Goal: Task Accomplishment & Management: Use online tool/utility

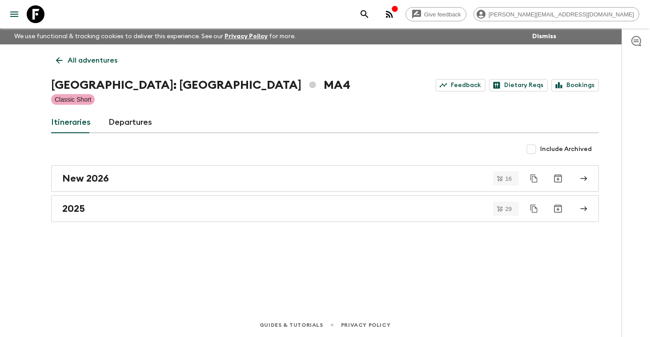
click at [108, 58] on p "All adventures" at bounding box center [93, 60] width 50 height 11
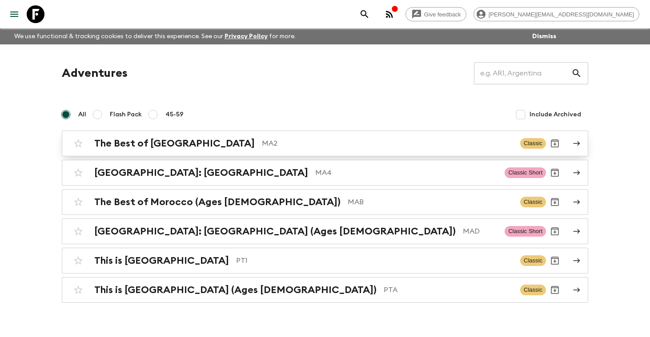
click at [140, 144] on h2 "The Best of [GEOGRAPHIC_DATA]" at bounding box center [174, 144] width 160 height 12
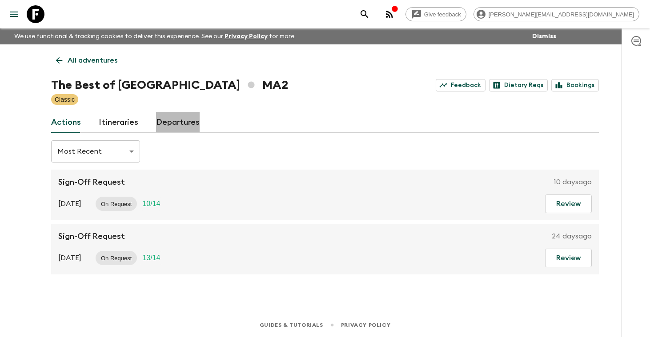
click at [178, 120] on link "Departures" at bounding box center [178, 122] width 44 height 21
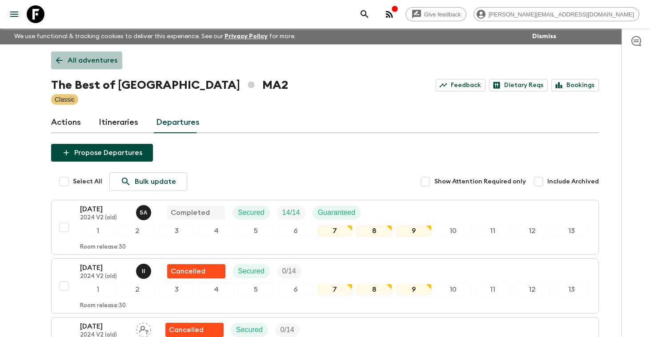
click at [84, 63] on p "All adventures" at bounding box center [93, 60] width 50 height 11
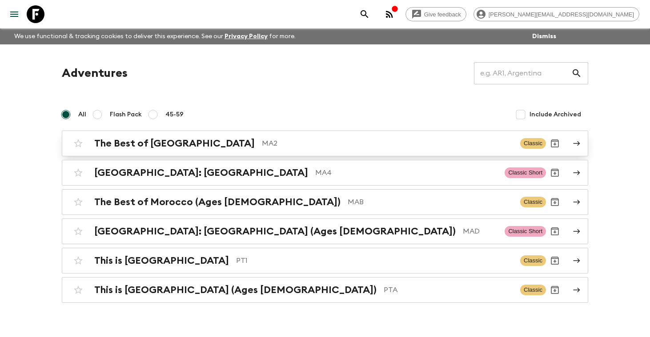
click at [144, 145] on h2 "The Best of [GEOGRAPHIC_DATA]" at bounding box center [174, 144] width 160 height 12
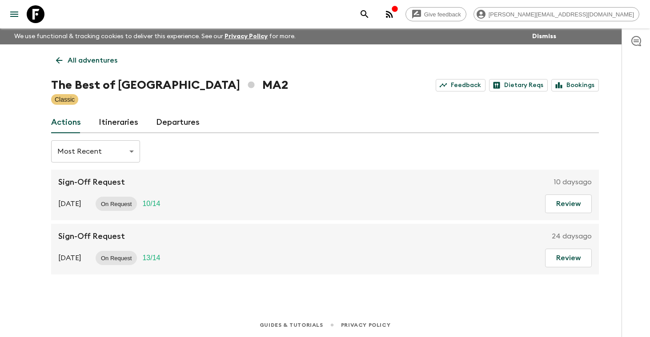
click at [124, 126] on link "Itineraries" at bounding box center [119, 122] width 40 height 21
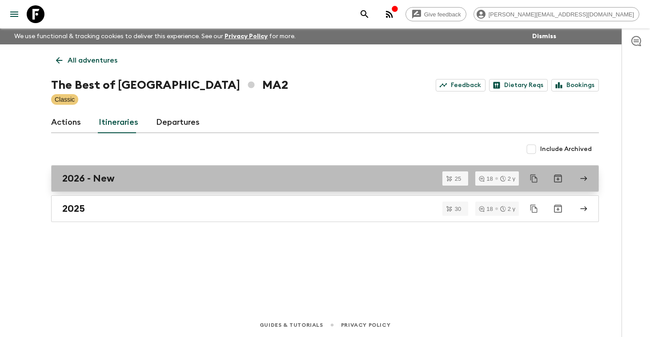
click at [98, 184] on h2 "2026 - New" at bounding box center [88, 179] width 52 height 12
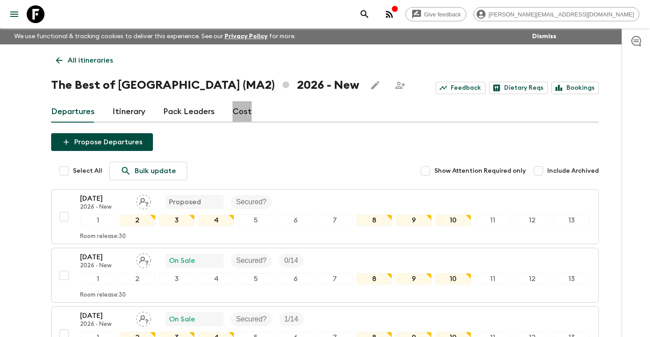
click at [243, 112] on link "Cost" at bounding box center [241, 111] width 19 height 21
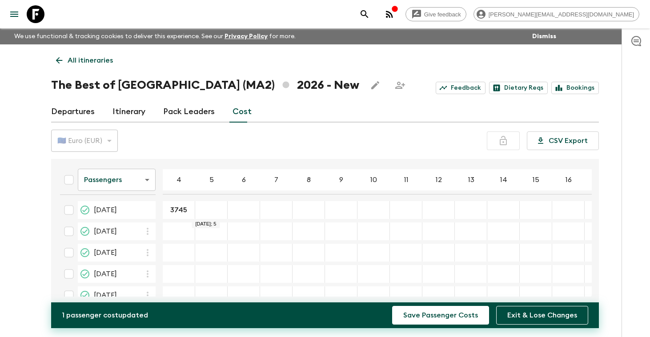
type input "3745"
click at [212, 214] on div "24 Jan 2026; 5" at bounding box center [211, 210] width 32 height 18
type input "3745"
type input "2666"
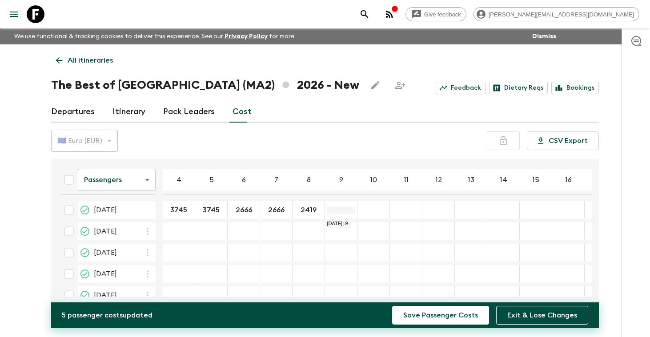
type input "2419"
type input "2272"
type input "2173"
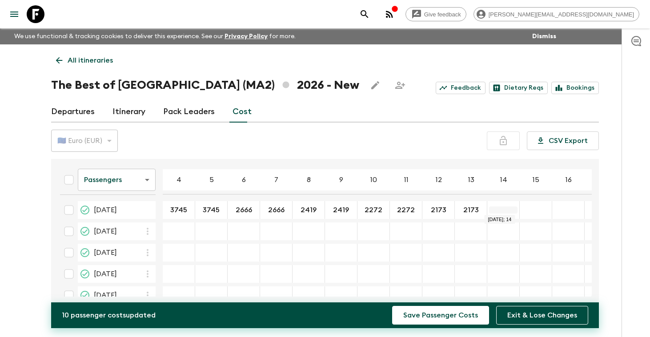
type input "2173"
type input "2103"
type input "3745"
type input "2666"
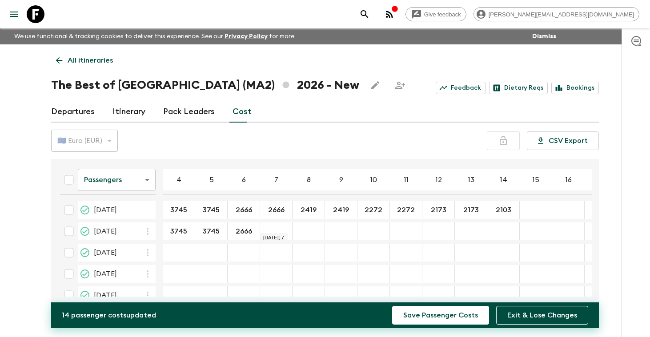
click at [280, 227] on div "22 Feb 2026; 7" at bounding box center [276, 232] width 32 height 18
type input "2666"
type input "2419"
type input "2272"
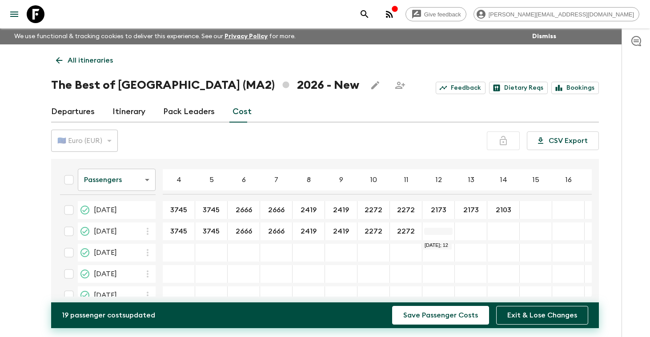
type input "2272"
type input "2173"
click at [509, 236] on div "22 Feb 2026; 14" at bounding box center [503, 232] width 32 height 18
type input "2103"
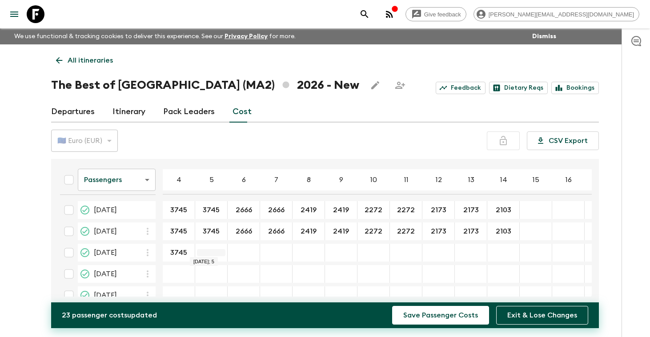
type input "3745"
type input "2666"
type input "2419"
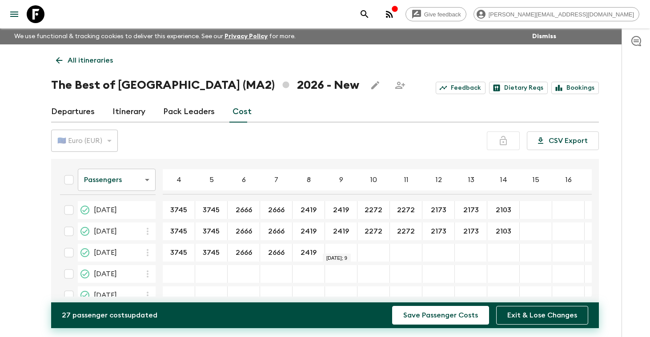
click at [343, 248] on div "08 Mar 2026; 9" at bounding box center [341, 253] width 32 height 18
type input "2419"
type input "2272"
type input "2173"
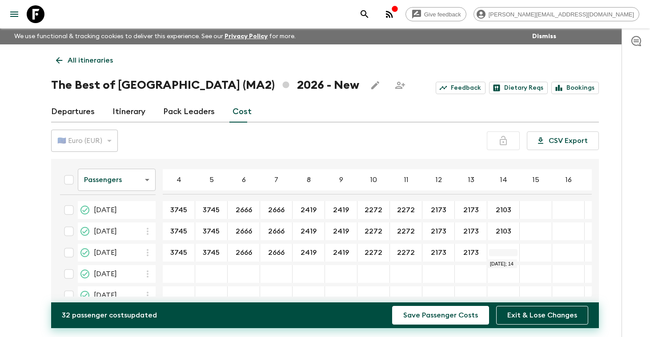
type input "2173"
type input "2103"
type input "3745"
type input "2666"
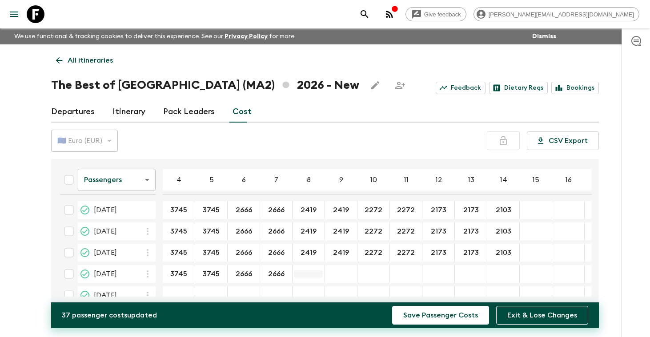
type input "2666"
type input "2419"
type input "2272"
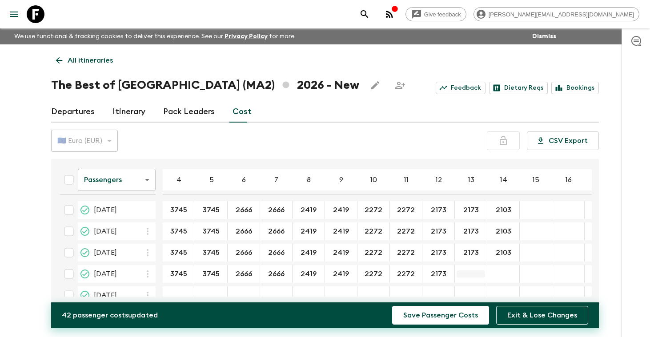
type input "2173"
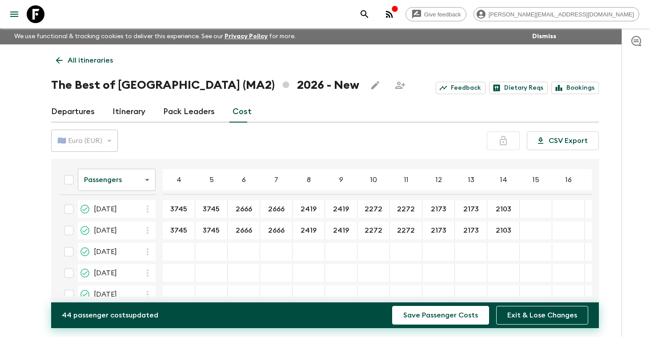
scroll to position [47, 0]
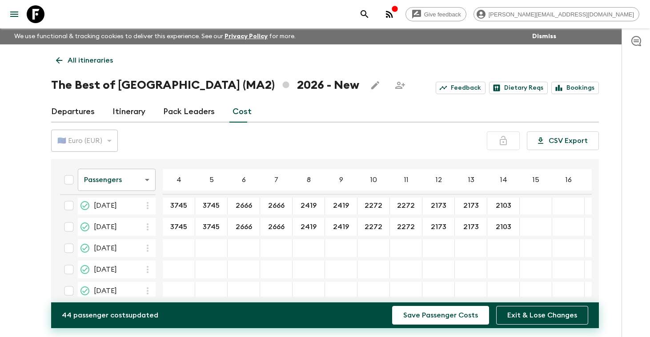
type input "2103"
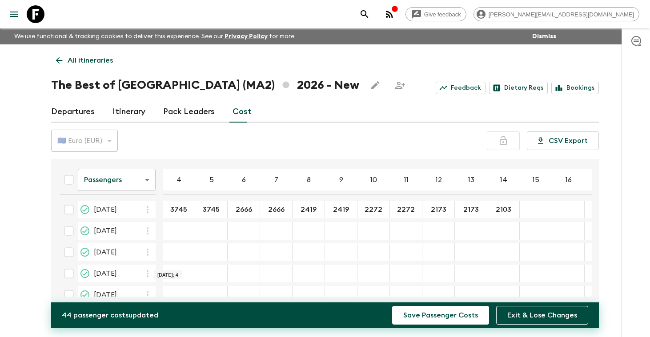
scroll to position [65, 0]
type input "3745"
type input "2666"
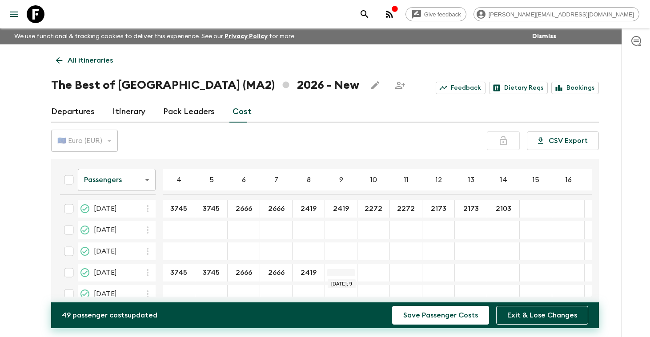
type input "2419"
type input "2272"
type input "2173"
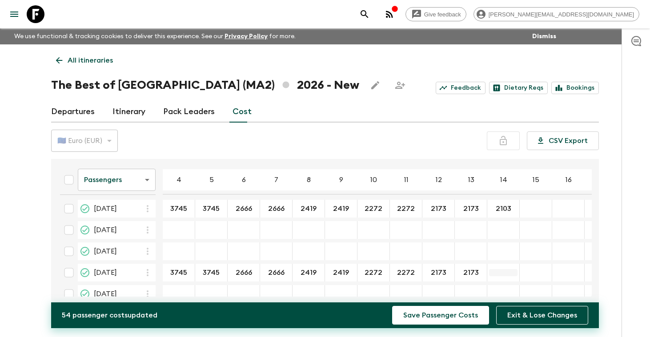
type input "2173"
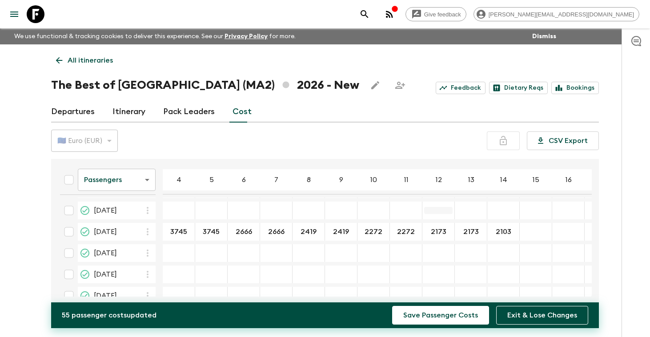
scroll to position [108, 0]
type input "2103"
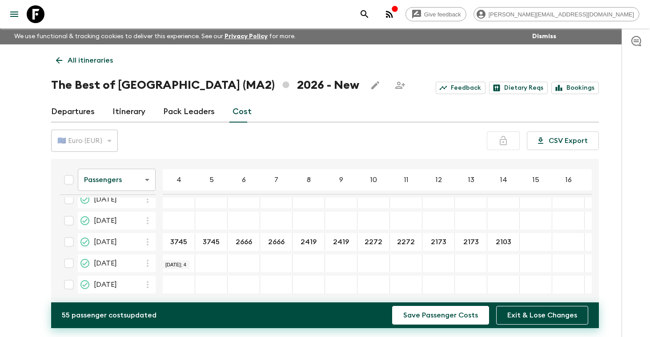
scroll to position [94, 0]
type input "3745"
type input "2666"
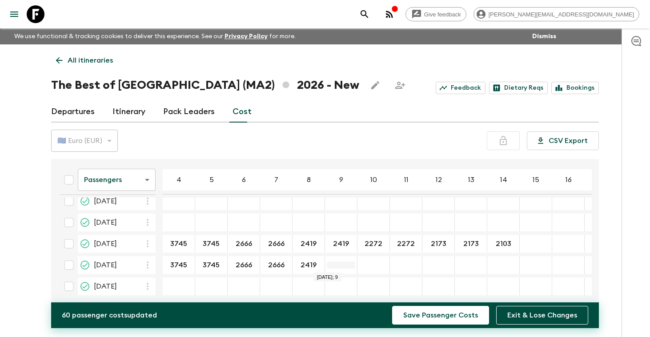
type input "2419"
type input "2272"
type input "2173"
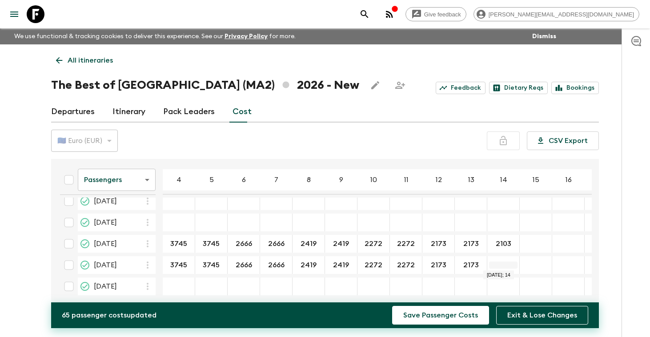
type input "2173"
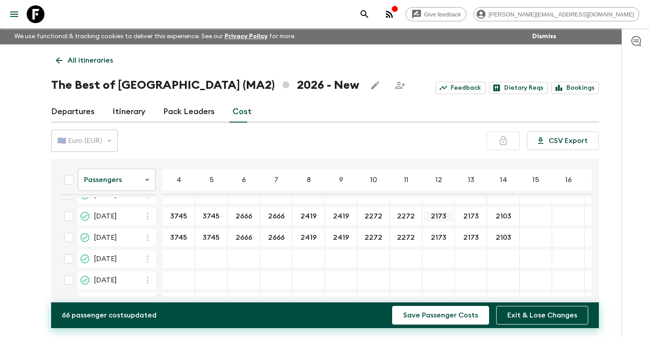
scroll to position [129, 0]
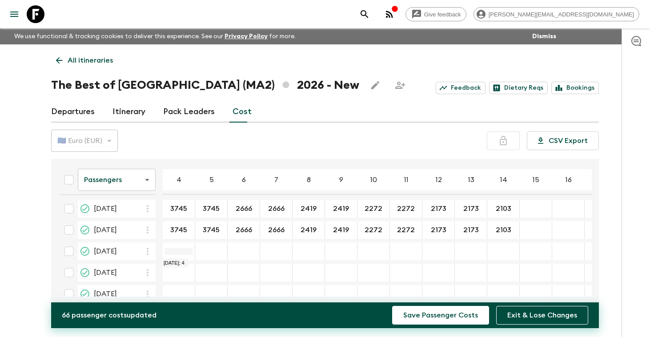
type input "2103"
type input "3745"
type input "2666"
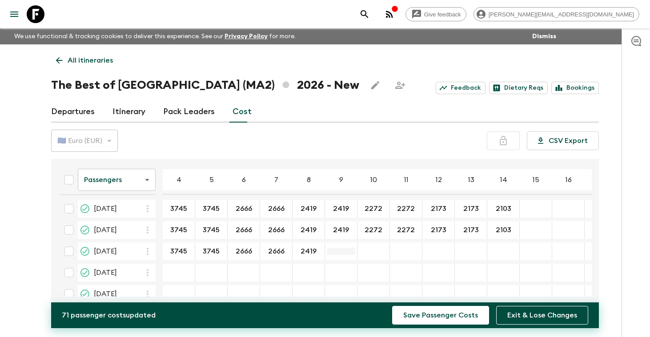
type input "2419"
type input "2272"
type input "2173"
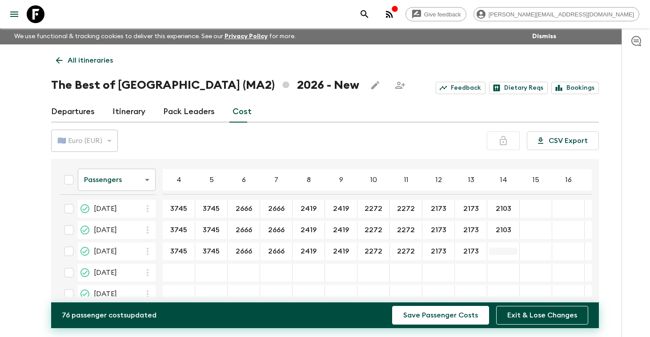
type input "2173"
type input "2103"
type input "3745"
type input "2666"
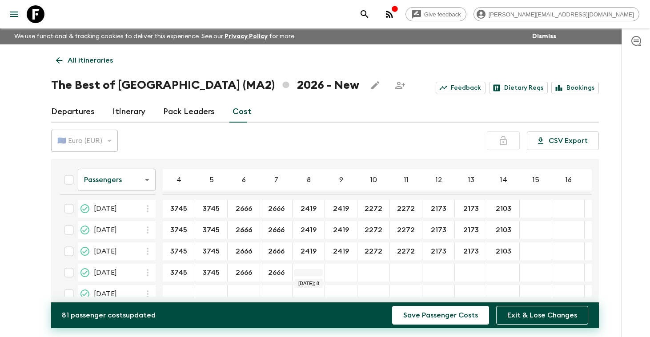
type input "2666"
type input "2419"
type input "2272"
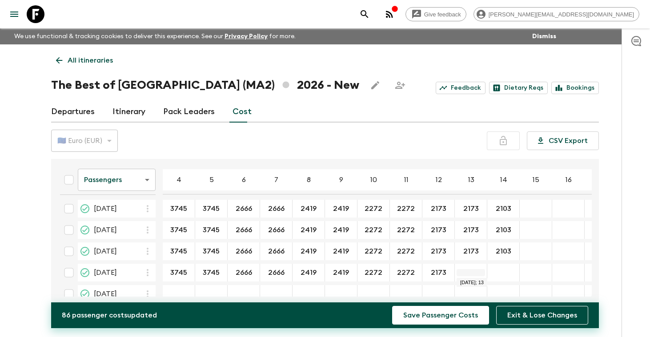
type input "2173"
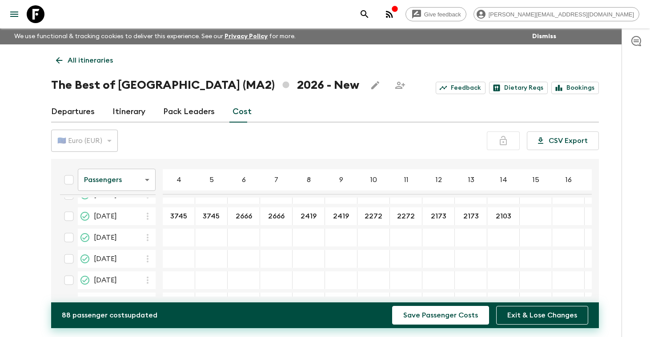
scroll to position [192, 0]
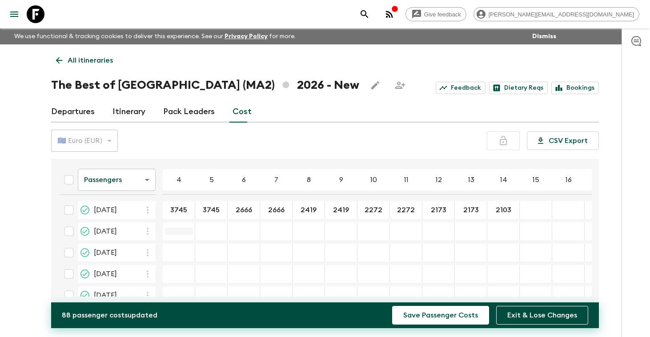
type input "2103"
type input "3745"
type input "2666"
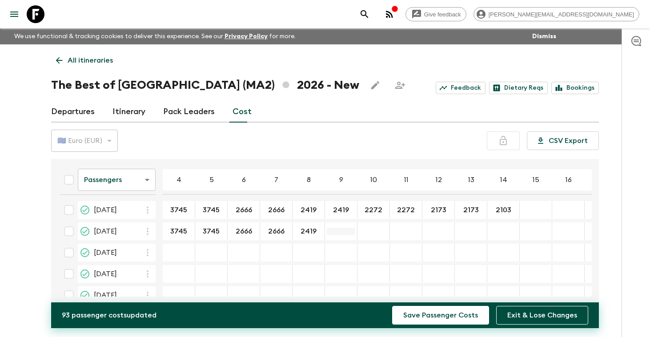
type input "2419"
type input "2272"
type input "2173"
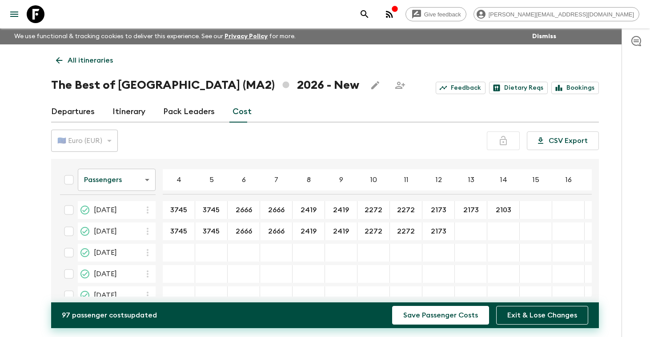
click at [472, 237] on div "13 Jun 2026; 13" at bounding box center [471, 232] width 32 height 18
type input "2173"
type input "2103"
type input "3745"
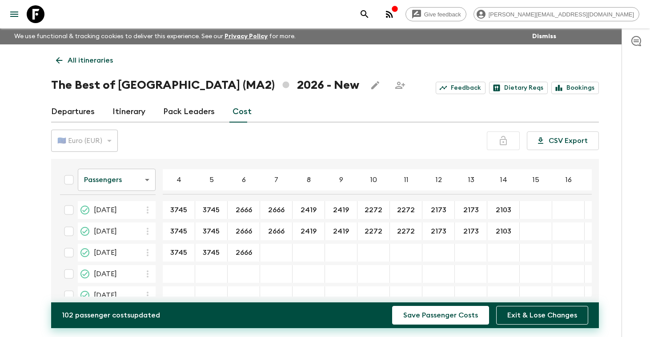
type input "2666"
click at [275, 249] on div "27 Jun 2026; 7" at bounding box center [276, 253] width 32 height 18
type input "2666"
type input "2419"
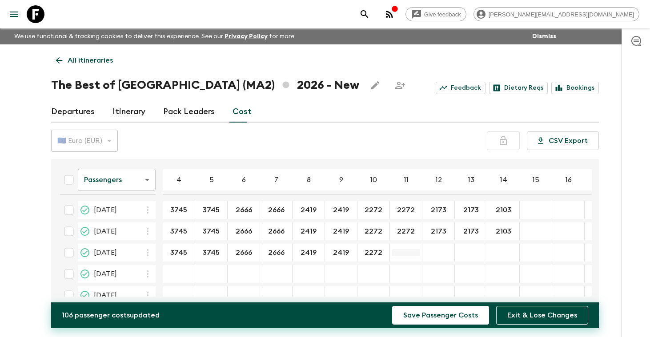
type input "2272"
type input "2173"
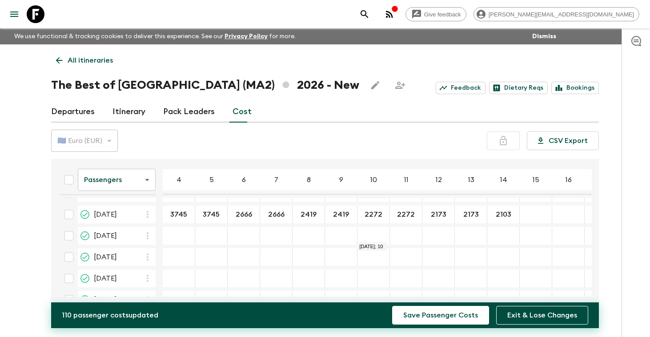
scroll to position [240, 0]
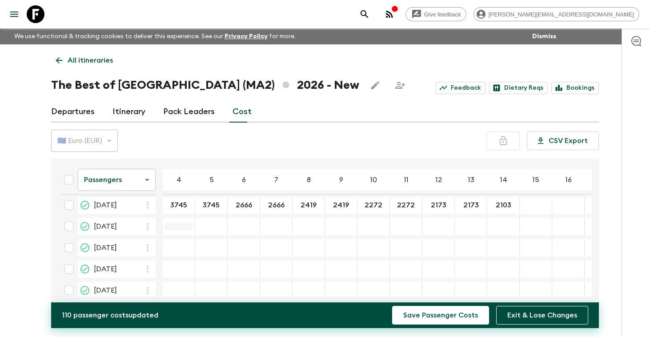
type input "2103"
type input "3745"
type input "2666"
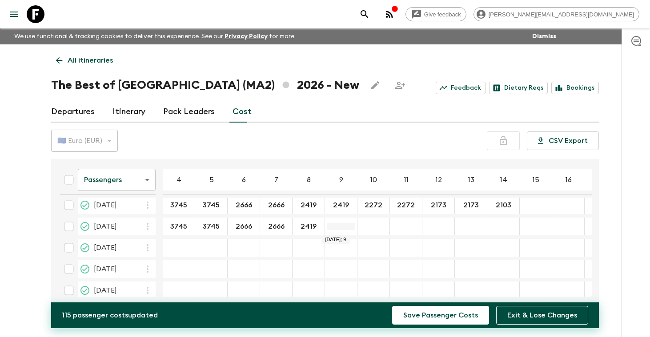
type input "2419"
type input "2272"
type input "2173"
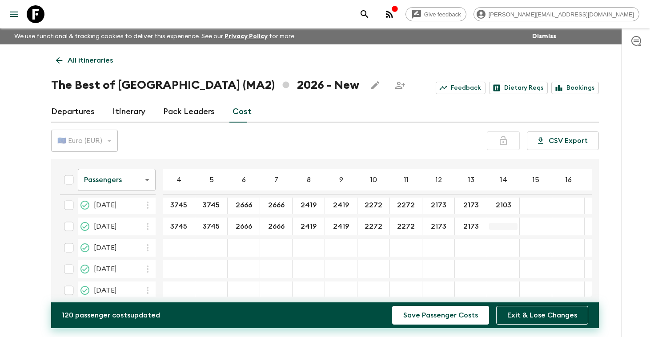
type input "2173"
type input "2103"
type input "3745"
type input "2666"
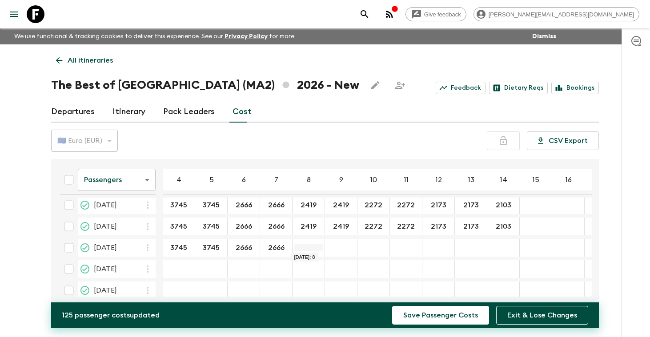
type input "2666"
type input "2419"
type input "2272"
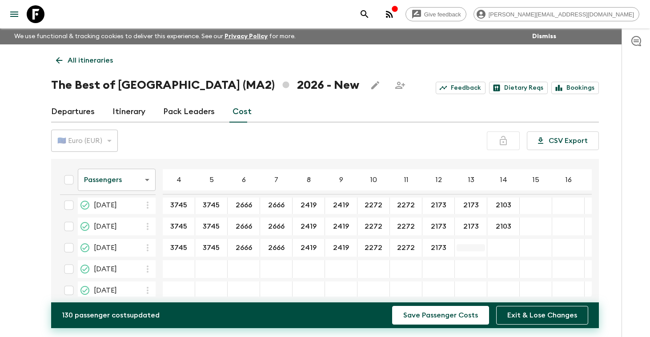
type input "2173"
type input "2103"
type input "3745"
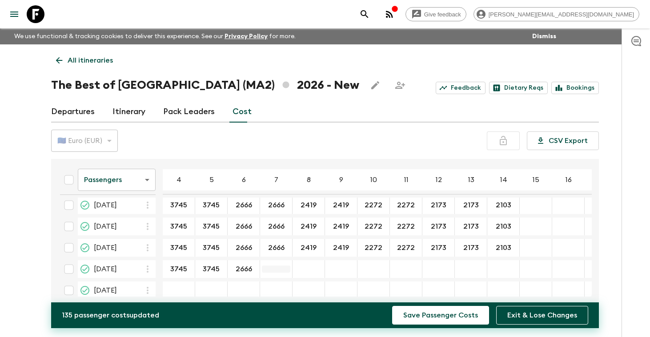
type input "2666"
type input "2419"
type input "2272"
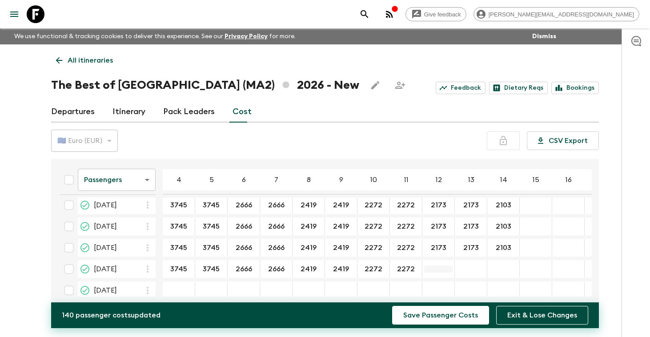
type input "2272"
type input "2173"
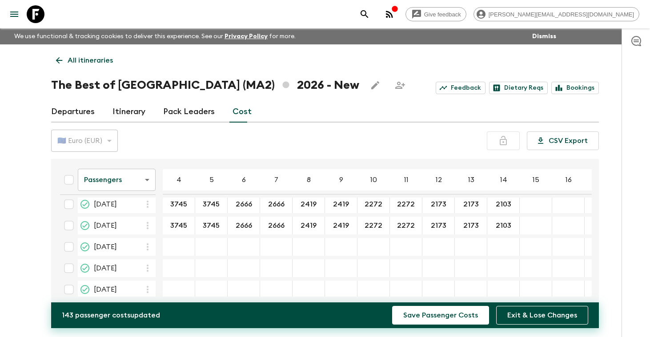
scroll to position [287, 0]
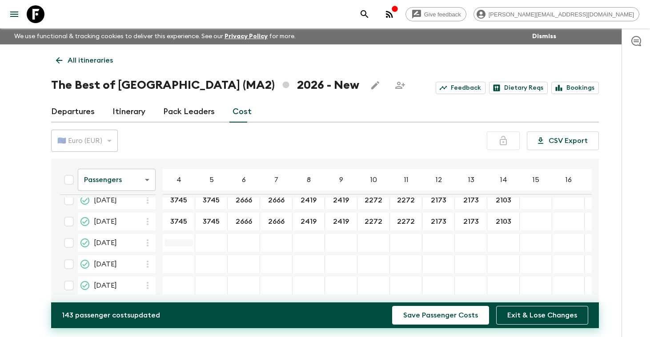
type input "2103"
type input "3745"
type input "2666"
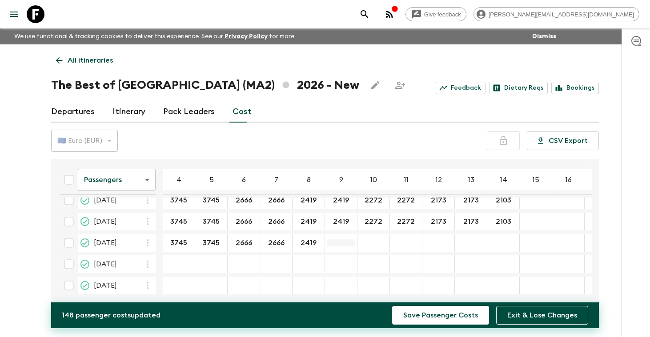
type input "2419"
type input "2272"
type input "2173"
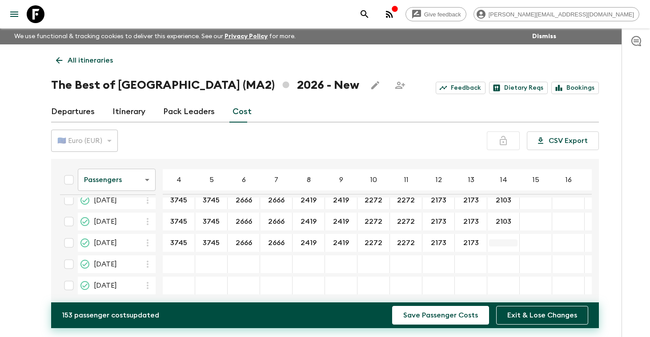
type input "2173"
type input "2103"
type input "3745"
type input "2666"
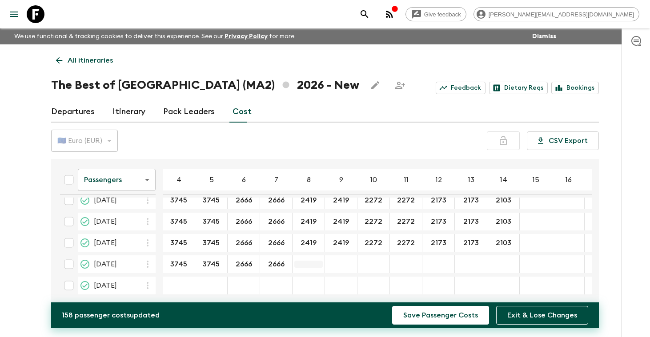
type input "2666"
type input "2419"
type input "2272"
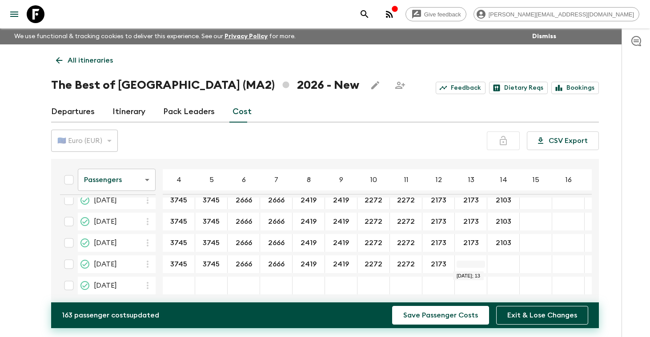
type input "2173"
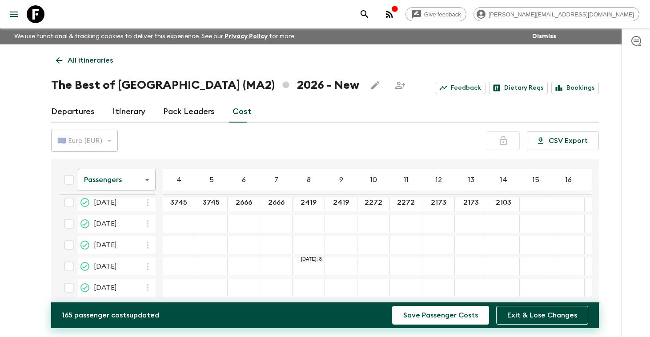
scroll to position [350, 0]
type input "2103"
type input "3745"
type input "2666"
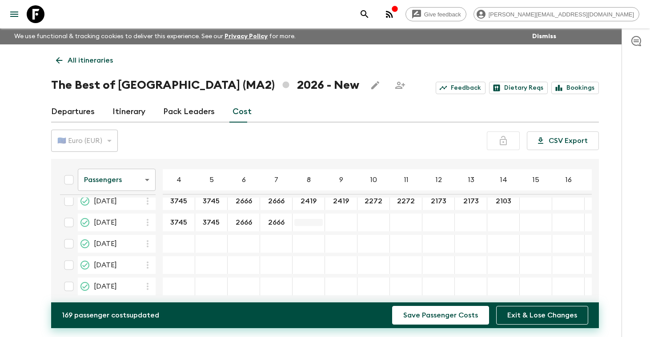
type input "2666"
type input "2419"
type input "2272"
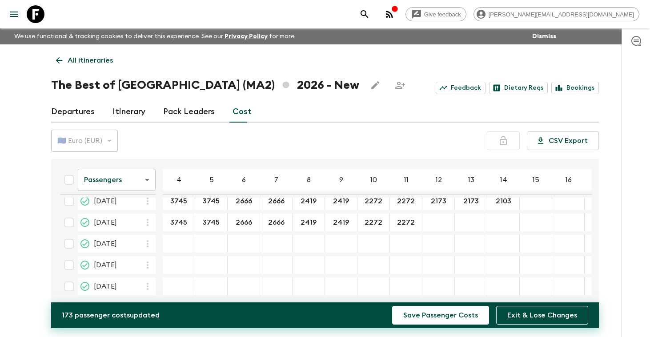
click at [431, 227] on div "10 Oct 2026; 12" at bounding box center [438, 223] width 32 height 18
type input "2173"
type input "2103"
type input "3745"
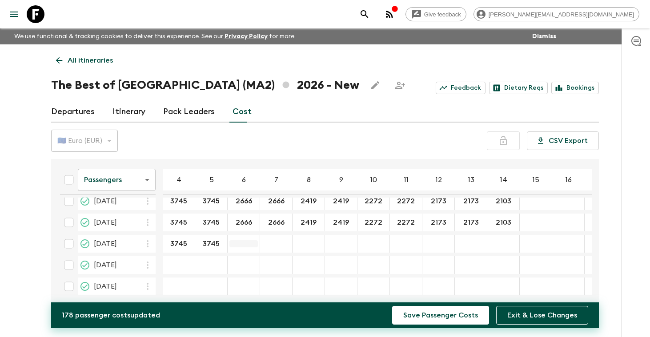
type input "3745"
type input "2666"
type input "2419"
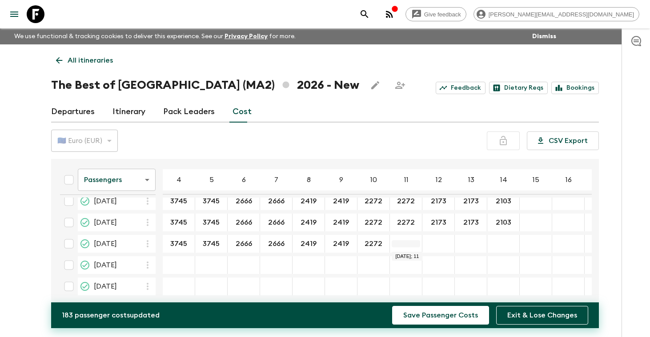
type input "2272"
type input "2173"
click at [509, 248] on div "17 Oct 2026; 14" at bounding box center [503, 244] width 32 height 18
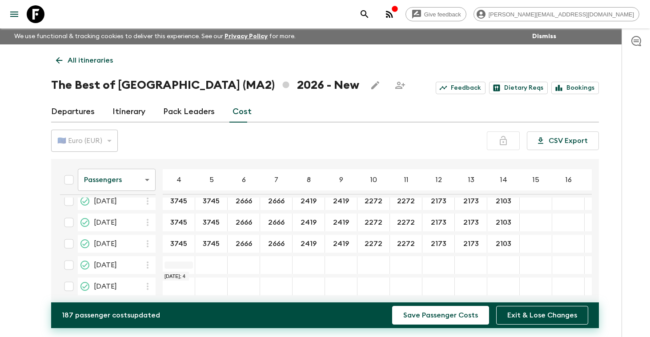
type input "2103"
type input "3745"
type input "2666"
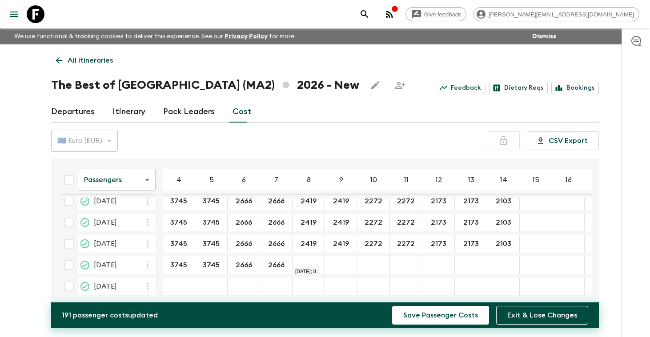
click at [311, 261] on div "31 Oct 2026; 8" at bounding box center [309, 265] width 32 height 18
type input "2419"
type input "2272"
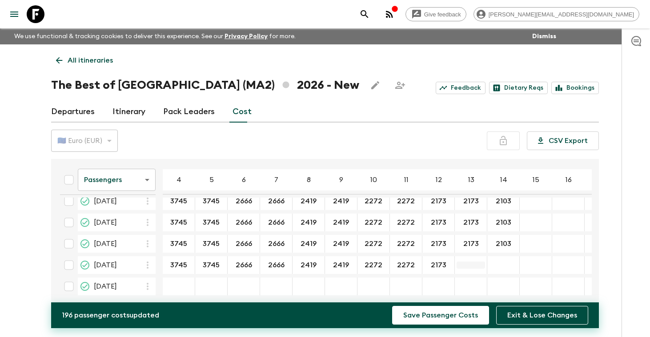
type input "2173"
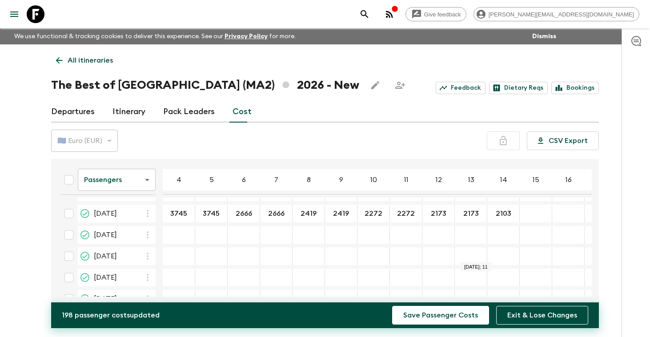
scroll to position [402, 0]
type input "2103"
type input "3745"
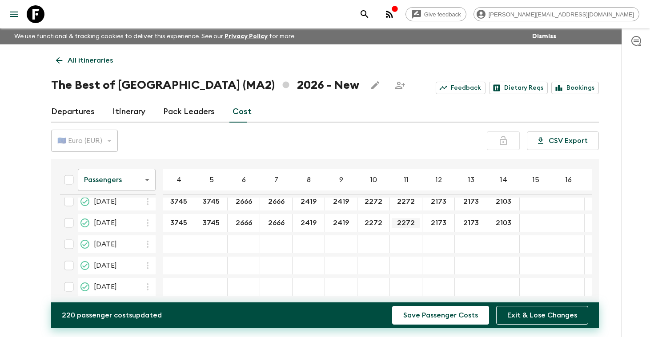
scroll to position [441, 0]
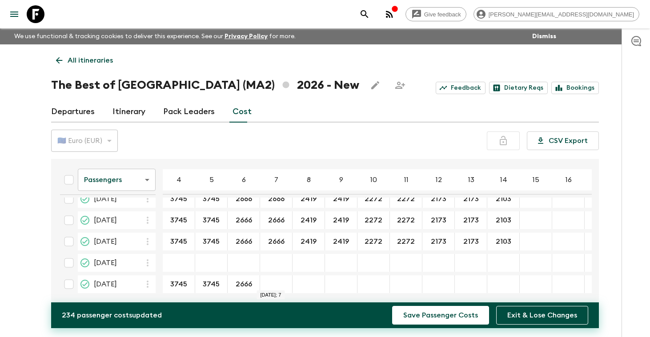
click at [277, 284] on div "26 Dec 2026; 7" at bounding box center [276, 285] width 32 height 18
click at [340, 285] on div "26 Dec 2026; 9" at bounding box center [341, 285] width 32 height 18
click at [371, 284] on div "26 Dec 2026; 10" at bounding box center [373, 285] width 32 height 18
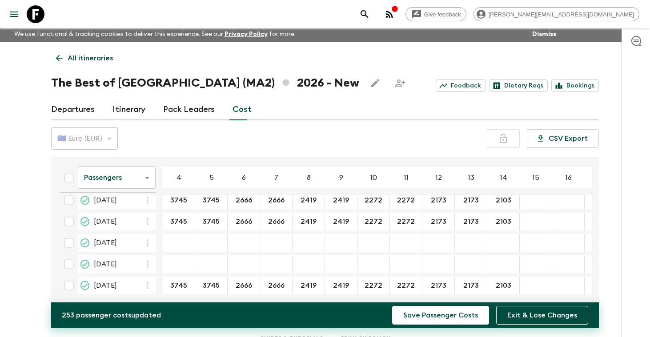
scroll to position [48, 0]
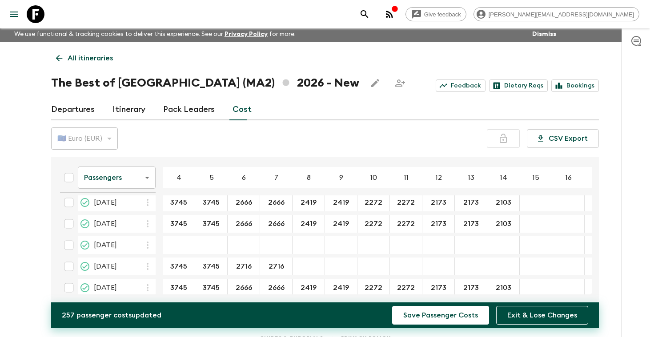
click at [310, 271] on div "04 Apr 2026; 8" at bounding box center [309, 267] width 32 height 18
click at [404, 270] on div "04 Apr 2026; 11" at bounding box center [406, 267] width 32 height 18
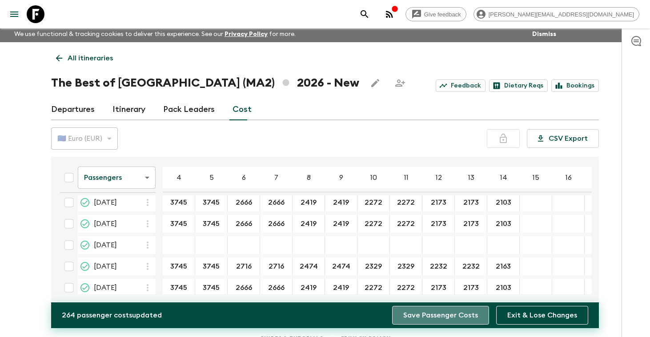
click at [444, 311] on button "Save Passenger Costs" at bounding box center [440, 315] width 97 height 19
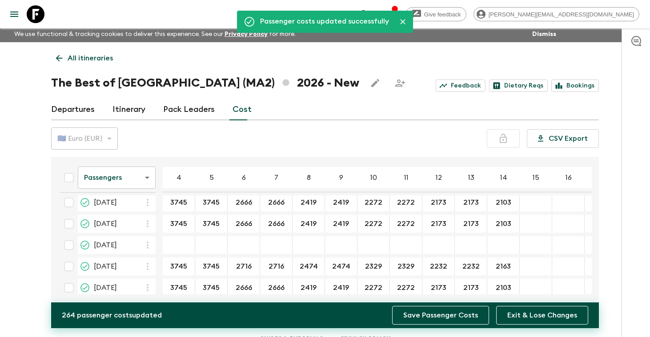
scroll to position [441, 0]
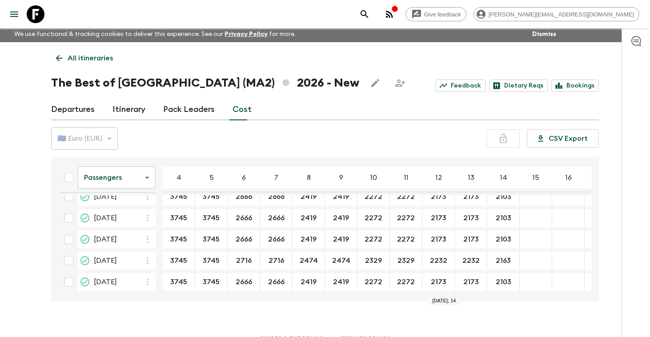
click at [146, 178] on body "Give feedback [PERSON_NAME][EMAIL_ADDRESS][DOMAIN_NAME] We use functional & tra…" at bounding box center [325, 174] width 650 height 353
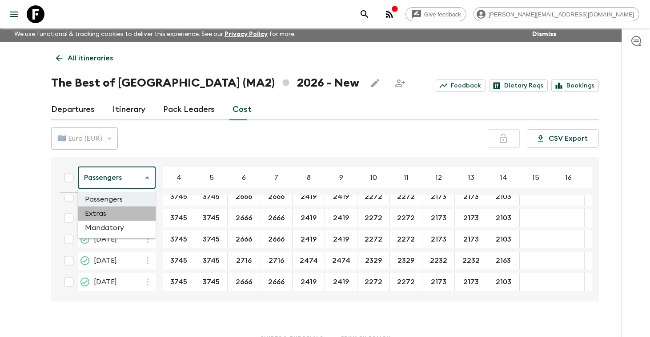
click at [114, 214] on li "Extras" at bounding box center [117, 214] width 78 height 14
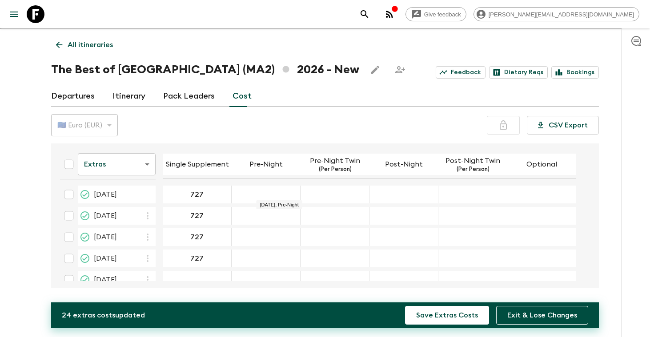
click at [285, 194] on div "24 Jan 2026; Pre-Night" at bounding box center [266, 195] width 69 height 18
click at [386, 194] on div "24 Jan 2026; Post-Night" at bounding box center [403, 195] width 69 height 18
click at [537, 221] on div "22 Feb 2026; Optional" at bounding box center [541, 216] width 69 height 18
click at [455, 239] on div "08 Mar 2026; Post-Night Twin" at bounding box center [472, 237] width 69 height 18
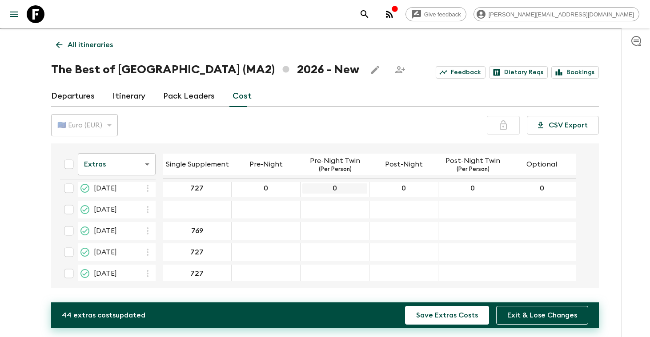
scroll to position [73, 0]
click at [351, 246] on div "25 Apr 2026; Pre-Night Twin" at bounding box center [335, 249] width 69 height 18
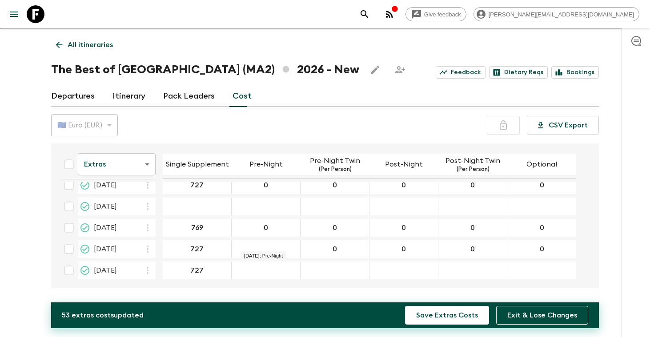
click at [269, 245] on div "25 Apr 2026; Pre-Night" at bounding box center [266, 249] width 69 height 18
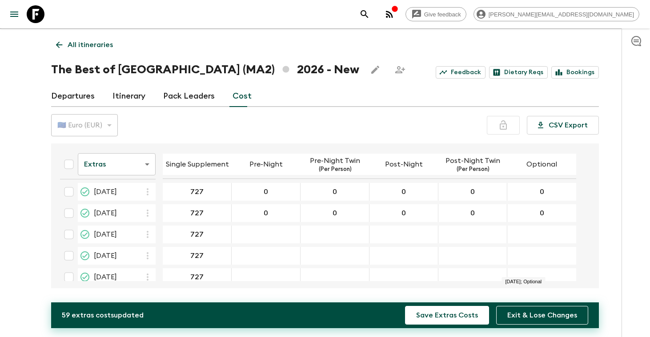
scroll to position [132, 0]
click at [485, 228] on div "16 May 2026; Post-Night Twin" at bounding box center [472, 233] width 69 height 18
click at [539, 250] on div "23 May 2026; Optional" at bounding box center [541, 254] width 69 height 18
click at [418, 275] on div "13 Jun 2026; Post-Night" at bounding box center [403, 276] width 69 height 18
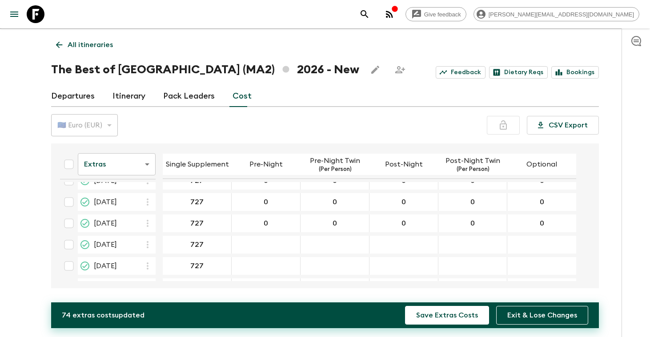
scroll to position [191, 0]
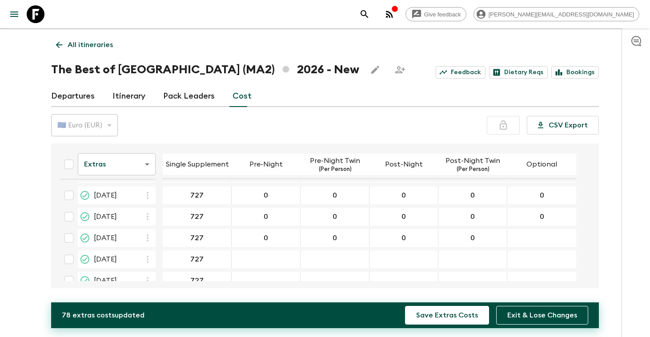
click at [523, 240] on div "27 Jun 2026; Optional" at bounding box center [541, 238] width 69 height 18
click at [523, 238] on div "27 Jun 2026; Optional" at bounding box center [541, 238] width 69 height 18
click at [346, 255] on div "01 Sep 2026; Pre-Night Twin" at bounding box center [335, 260] width 69 height 18
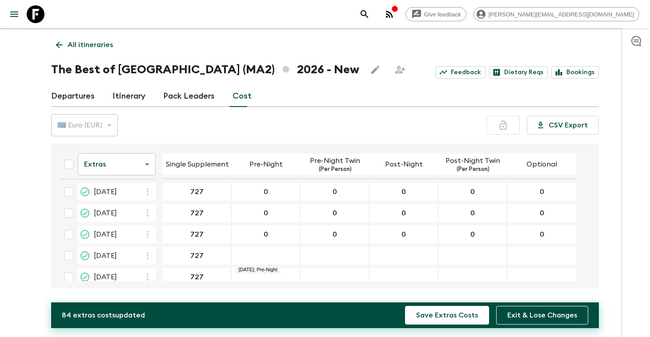
scroll to position [237, 0]
click at [384, 237] on div "05 Sep 2026; Post-Night" at bounding box center [403, 235] width 69 height 18
click at [393, 239] on div "05 Sep 2026; Post-Night" at bounding box center [403, 235] width 69 height 18
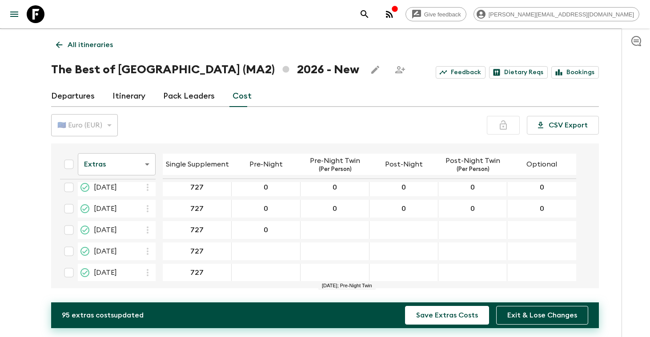
scroll to position [288, 0]
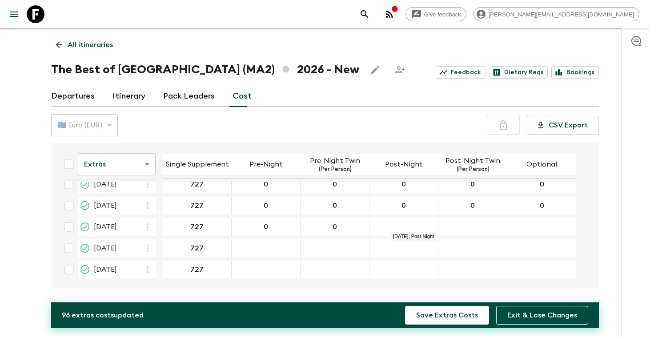
click at [420, 226] on div "26 Sep 2026; Post-Night" at bounding box center [403, 227] width 69 height 18
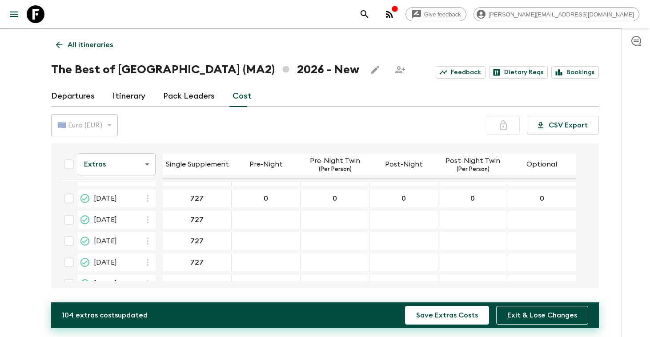
scroll to position [346, 0]
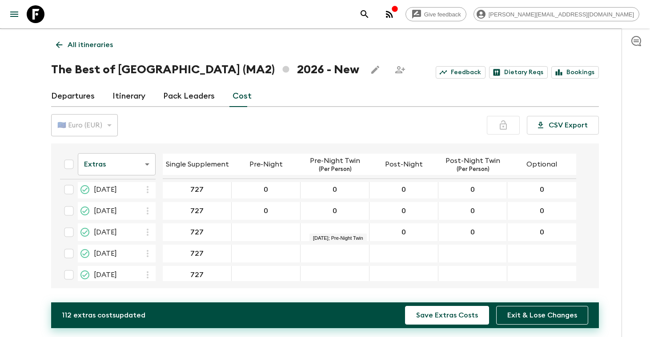
click at [344, 228] on div "17 Oct 2026; Pre-Night Twin" at bounding box center [335, 233] width 69 height 18
click at [483, 270] on div "07 Nov 2026; Post-Night Twin" at bounding box center [472, 275] width 69 height 18
click at [401, 270] on div "07 Nov 2026; Post-Night" at bounding box center [403, 275] width 69 height 18
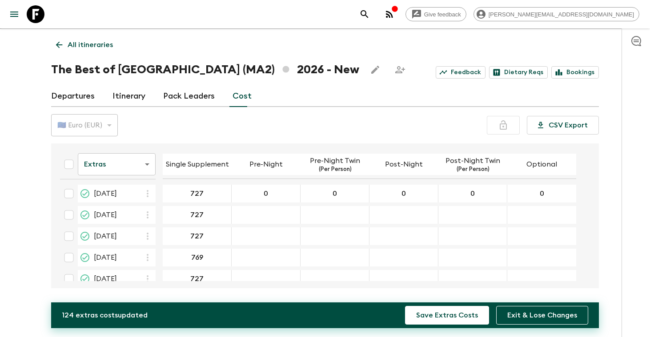
scroll to position [430, 0]
click at [456, 212] on div "17 Nov 2026; Post-Night Twin" at bounding box center [472, 213] width 69 height 18
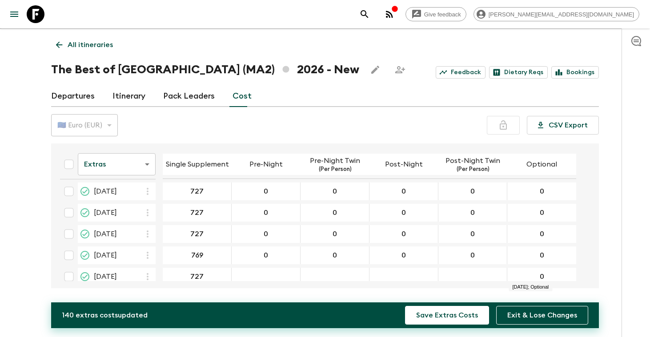
scroll to position [430, 0]
click at [482, 272] on div "26 Dec 2026; Post-Night Twin" at bounding box center [472, 277] width 69 height 18
click at [481, 272] on div "26 Dec 2026; Post-Night Twin" at bounding box center [472, 277] width 69 height 18
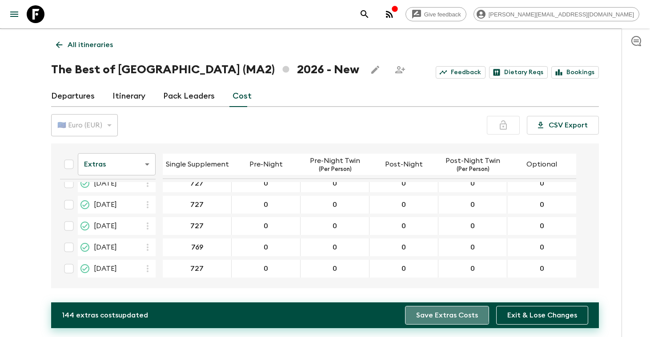
click at [449, 313] on button "Save Extras Costs" at bounding box center [447, 315] width 84 height 19
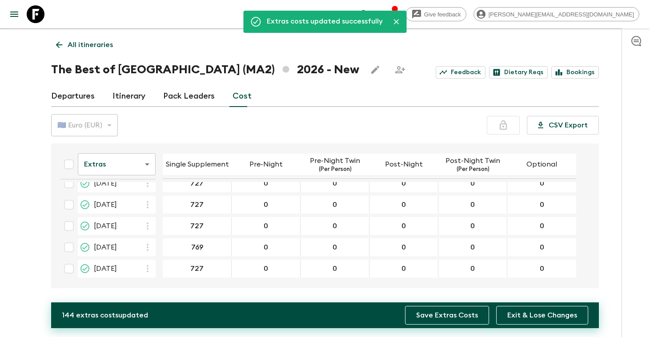
scroll to position [430, 0]
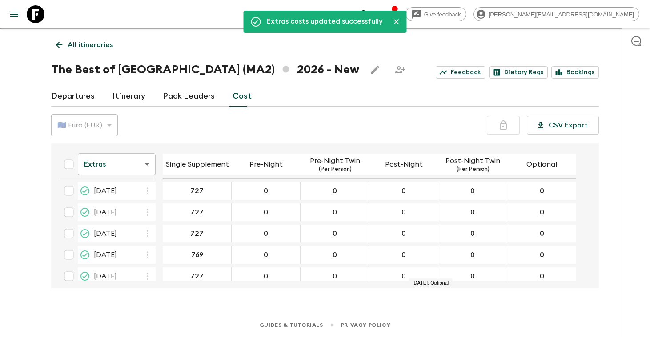
click at [148, 164] on body "Give feedback [PERSON_NAME][EMAIL_ADDRESS][DOMAIN_NAME] We use functional & tra…" at bounding box center [325, 160] width 650 height 353
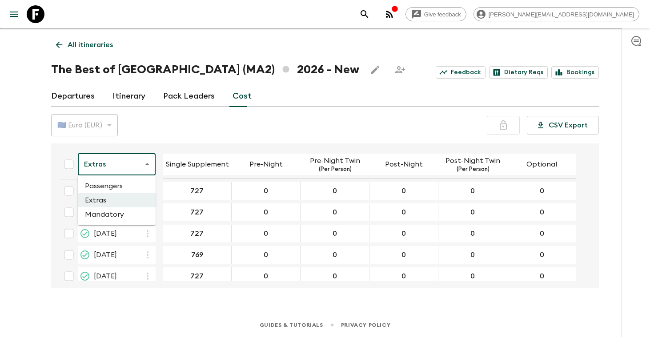
click at [117, 213] on li "Mandatory" at bounding box center [117, 215] width 78 height 14
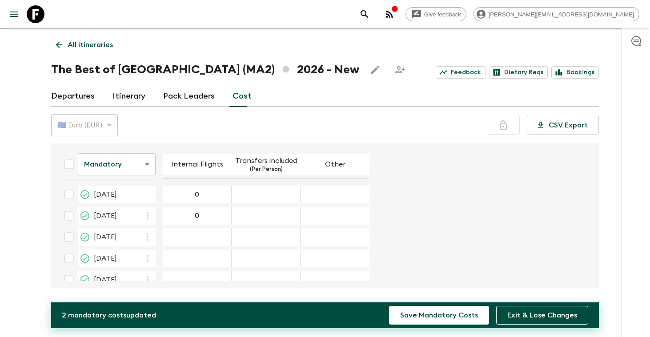
click at [192, 241] on div "08 Mar 2026; Internal Flights" at bounding box center [197, 237] width 69 height 18
click at [195, 232] on div "08 Mar 2026; Internal Flights" at bounding box center [197, 237] width 69 height 18
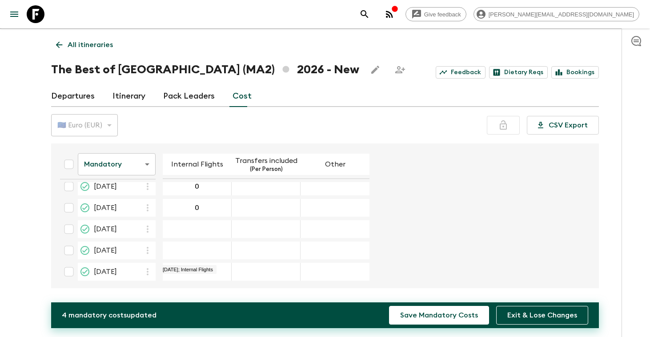
scroll to position [55, 0]
click at [197, 251] on div "04 Apr 2026; Internal Flights" at bounding box center [197, 247] width 69 height 18
click at [269, 252] on div "15 Dec 2026; Transfers included" at bounding box center [266, 248] width 69 height 18
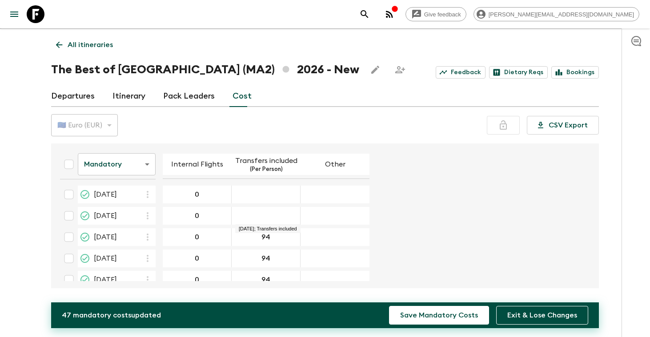
scroll to position [0, 0]
click at [326, 199] on div "24 Jan 2026; Other" at bounding box center [335, 195] width 69 height 18
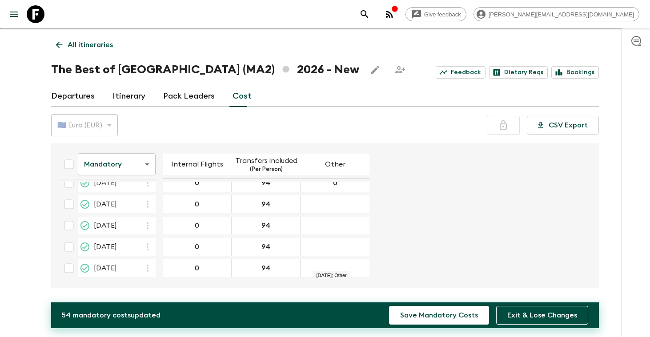
scroll to position [79, 0]
click at [335, 226] on div "04 Apr 2026; Other" at bounding box center [335, 223] width 69 height 18
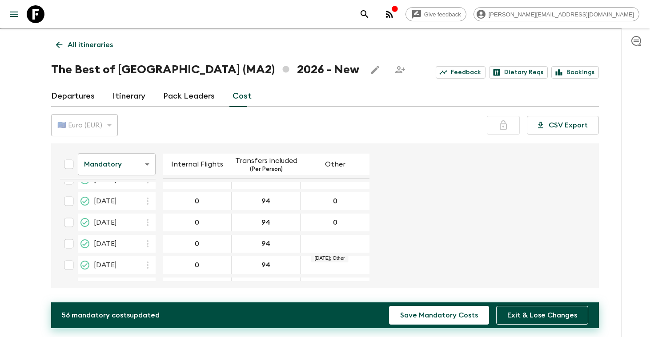
click at [335, 248] on div "25 Apr 2026; Other" at bounding box center [335, 244] width 69 height 18
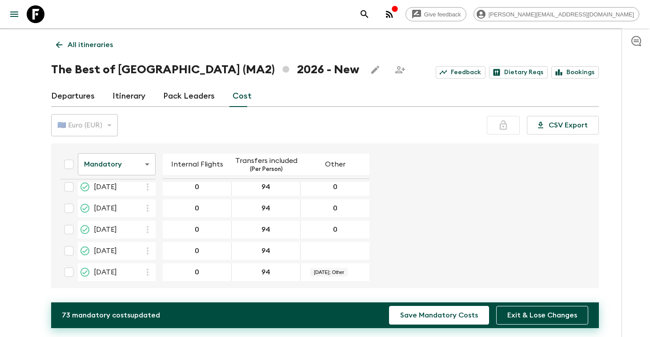
scroll to position [438, 0]
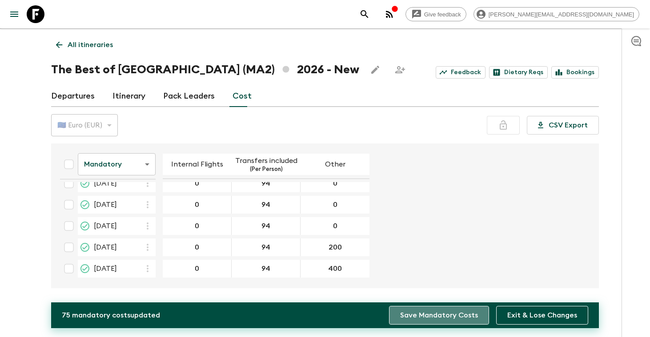
click at [445, 317] on button "Save Mandatory Costs" at bounding box center [439, 315] width 100 height 19
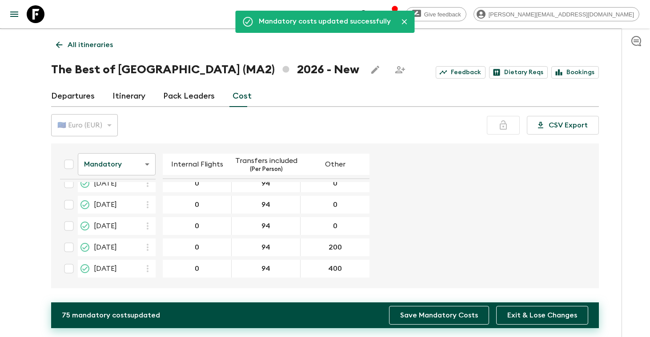
scroll to position [430, 0]
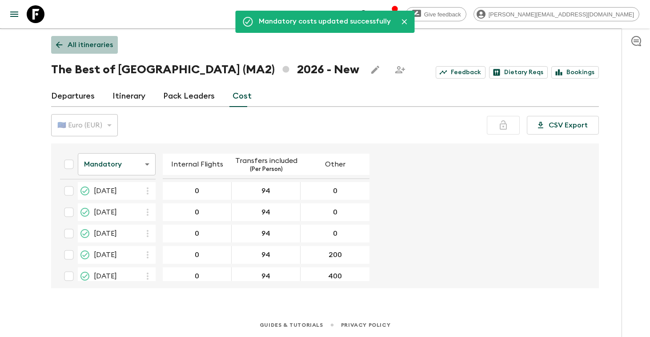
click at [96, 44] on p "All itineraries" at bounding box center [90, 45] width 45 height 11
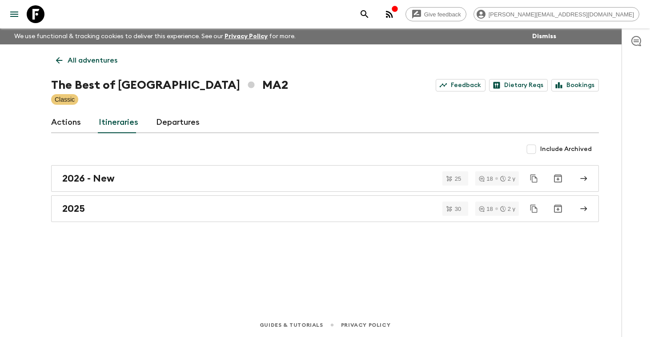
click at [93, 61] on p "All adventures" at bounding box center [93, 60] width 50 height 11
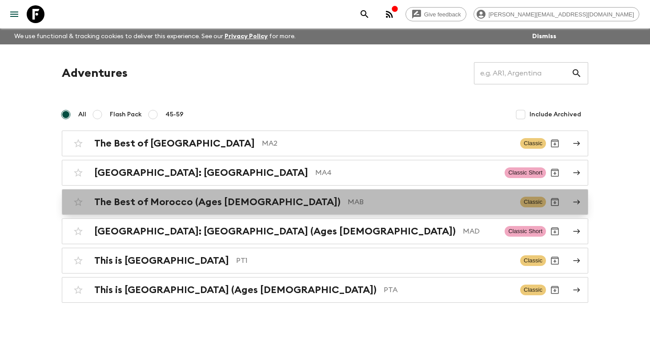
click at [136, 208] on h2 "The Best of Morocco (Ages [DEMOGRAPHIC_DATA])" at bounding box center [217, 202] width 246 height 12
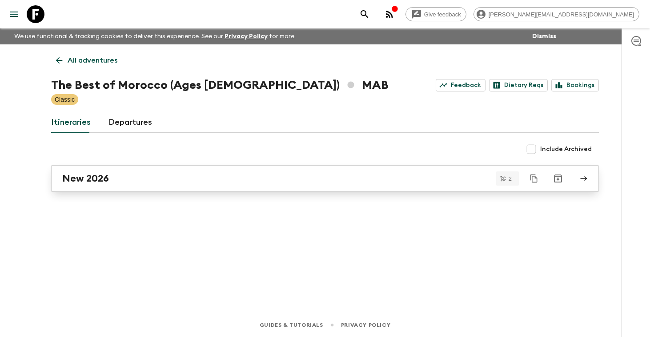
click at [116, 180] on div "New 2026" at bounding box center [316, 179] width 509 height 12
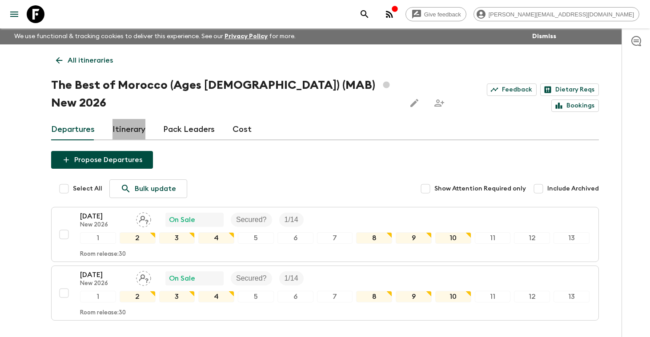
click at [134, 119] on link "Itinerary" at bounding box center [128, 129] width 33 height 21
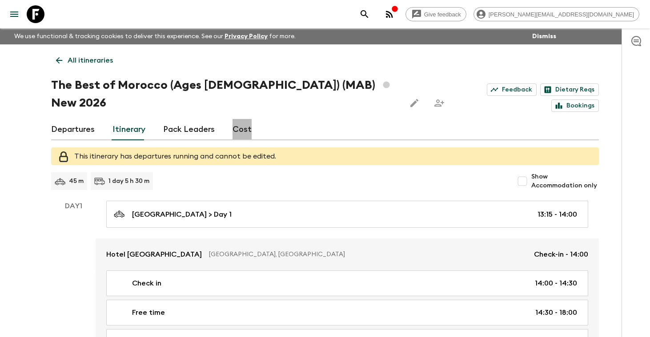
click at [241, 119] on link "Cost" at bounding box center [241, 129] width 19 height 21
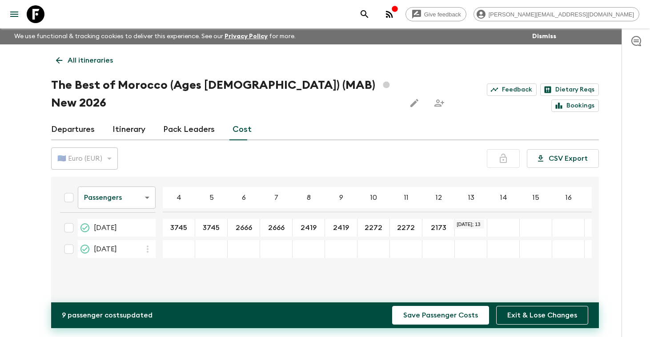
click at [475, 219] on div "12 Sep 2026; 13" at bounding box center [471, 228] width 32 height 18
click at [545, 223] on input "2103" at bounding box center [535, 228] width 28 height 10
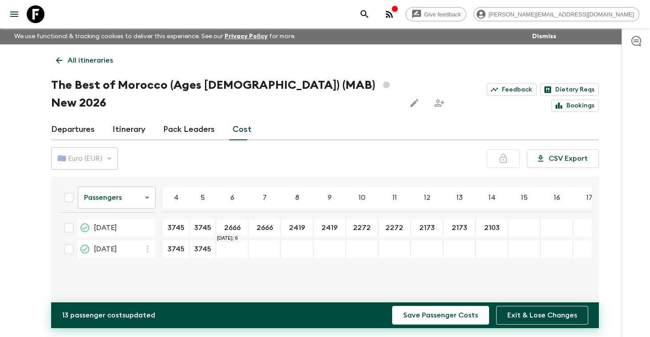
click at [233, 240] on div "24 Oct 2026; 6" at bounding box center [232, 249] width 32 height 18
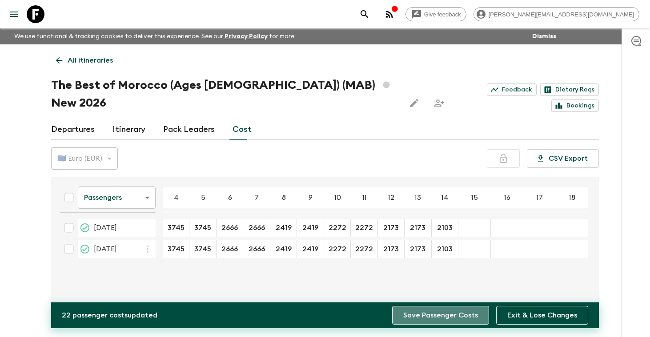
click at [453, 317] on button "Save Passenger Costs" at bounding box center [440, 315] width 97 height 19
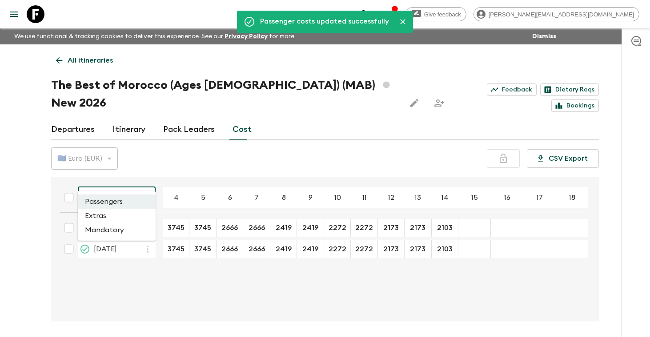
click at [145, 180] on body "Give feedback [PERSON_NAME][EMAIL_ADDRESS][DOMAIN_NAME] We use functional & tra…" at bounding box center [325, 185] width 650 height 371
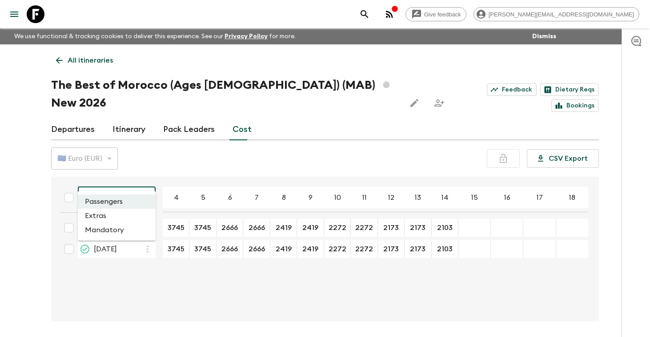
click at [104, 219] on li "Extras" at bounding box center [117, 216] width 78 height 14
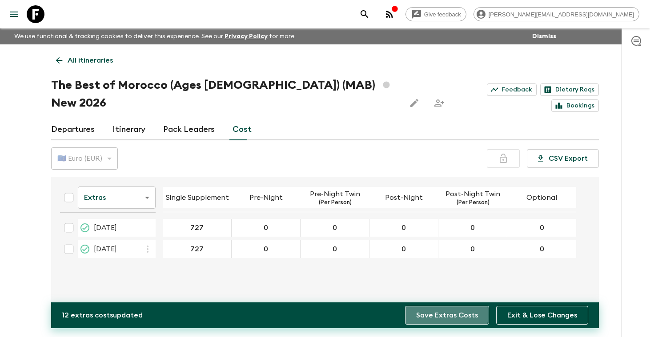
click at [435, 315] on button "Save Extras Costs" at bounding box center [447, 315] width 84 height 19
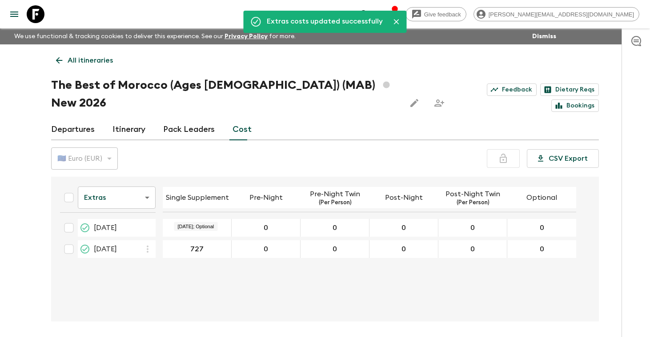
click at [140, 184] on body "Give feedback [PERSON_NAME][EMAIL_ADDRESS][DOMAIN_NAME] We use functional & tra…" at bounding box center [325, 185] width 650 height 371
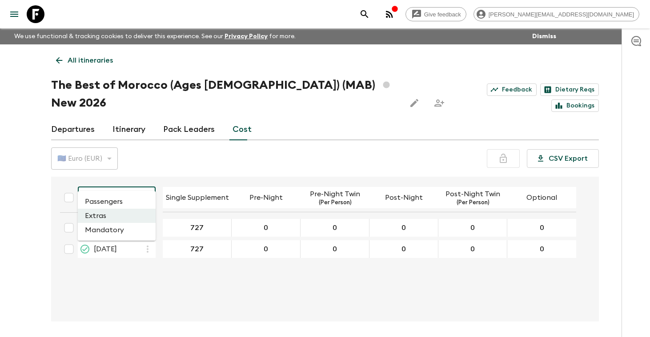
click at [117, 229] on li "Mandatory" at bounding box center [117, 230] width 78 height 14
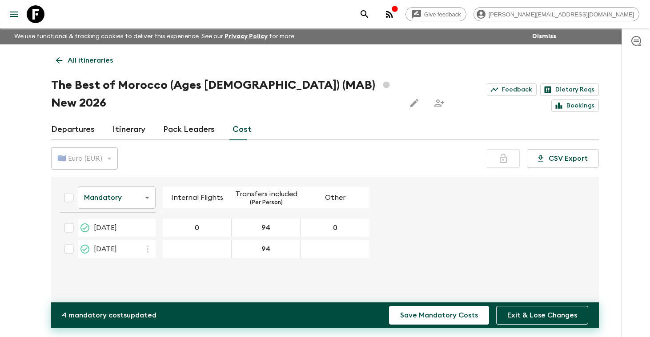
click at [336, 240] on div "24 Oct 2026; Other" at bounding box center [335, 249] width 69 height 18
click at [215, 240] on div "24 Oct 2026; Internal Flights" at bounding box center [197, 249] width 69 height 18
click at [211, 240] on div "24 Oct 2026; Internal Flights" at bounding box center [197, 249] width 69 height 18
click at [194, 240] on div "24 Oct 2026; Internal Flights" at bounding box center [197, 249] width 69 height 18
click at [429, 317] on button "Save Mandatory Costs" at bounding box center [439, 315] width 100 height 19
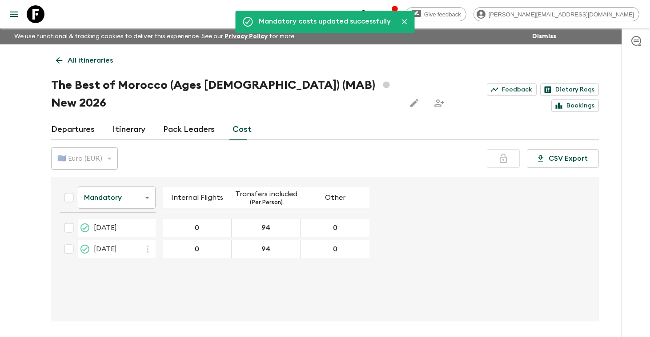
click at [91, 56] on p "All itineraries" at bounding box center [90, 60] width 45 height 11
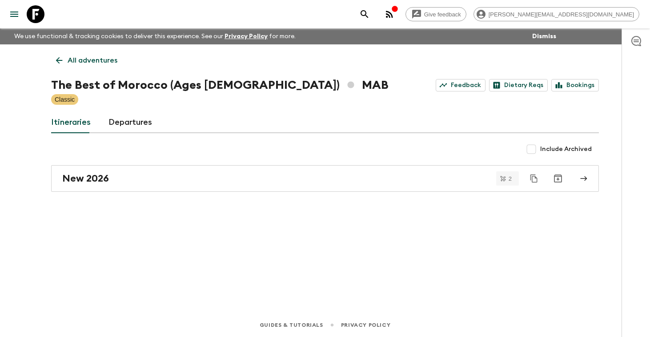
click at [90, 58] on p "All adventures" at bounding box center [93, 60] width 50 height 11
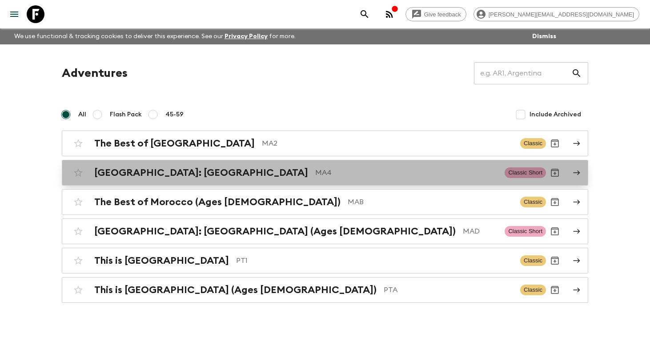
click at [160, 174] on h2 "[GEOGRAPHIC_DATA]: [GEOGRAPHIC_DATA]" at bounding box center [201, 173] width 214 height 12
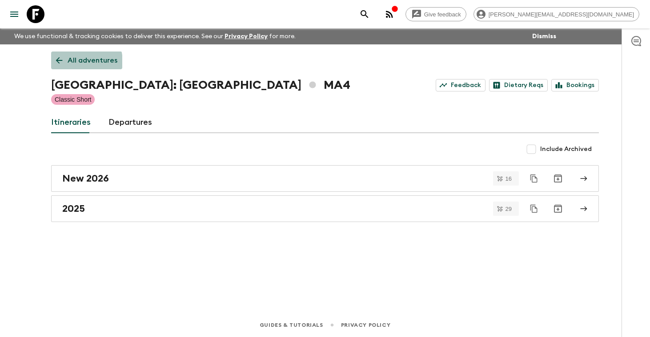
click at [76, 62] on p "All adventures" at bounding box center [93, 60] width 50 height 11
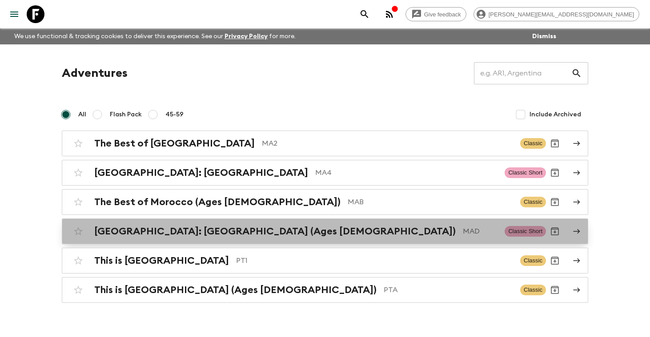
click at [108, 228] on h2 "[GEOGRAPHIC_DATA]: [GEOGRAPHIC_DATA] (Ages [DEMOGRAPHIC_DATA])" at bounding box center [274, 232] width 361 height 12
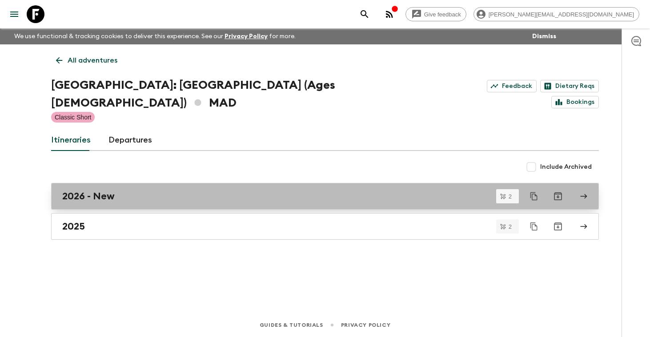
click at [101, 191] on h2 "2026 - New" at bounding box center [88, 197] width 52 height 12
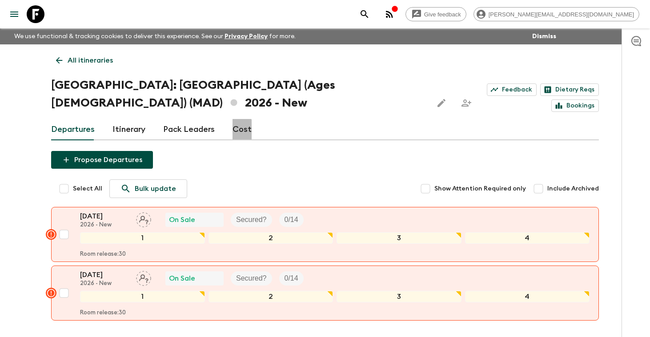
click at [236, 119] on link "Cost" at bounding box center [241, 129] width 19 height 21
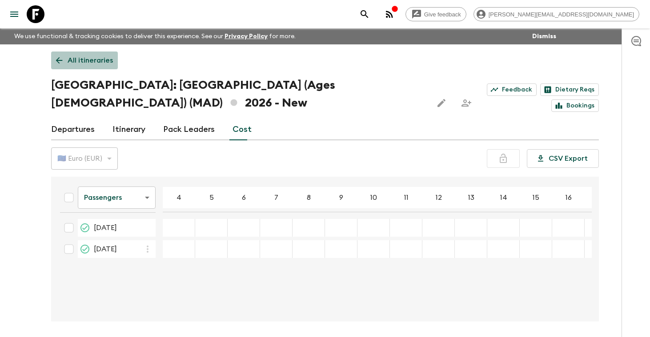
click at [91, 62] on p "All itineraries" at bounding box center [90, 60] width 45 height 11
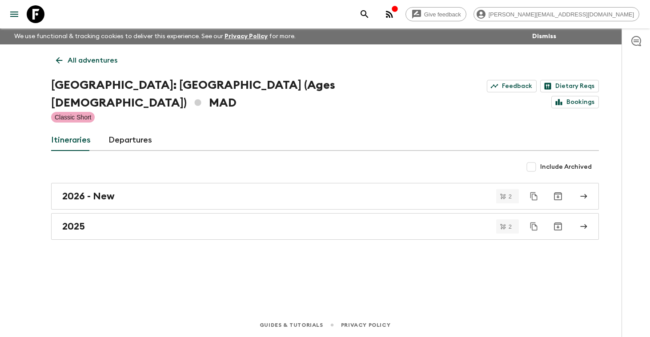
click at [88, 62] on p "All adventures" at bounding box center [93, 60] width 50 height 11
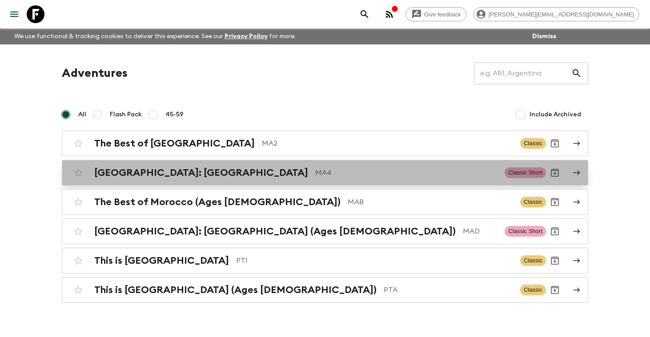
click at [167, 180] on div "[GEOGRAPHIC_DATA]: [GEOGRAPHIC_DATA] MA4 Classic Short" at bounding box center [307, 173] width 477 height 18
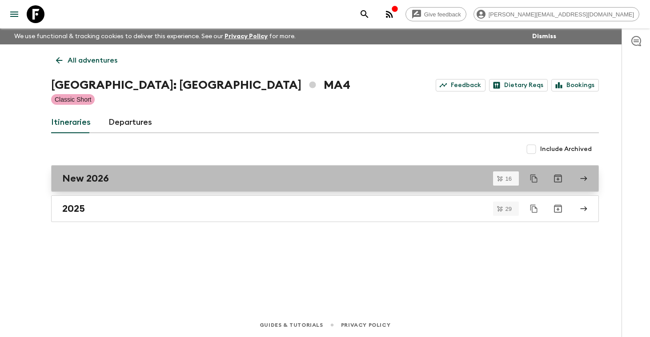
click at [167, 180] on div "New 2026" at bounding box center [316, 179] width 509 height 12
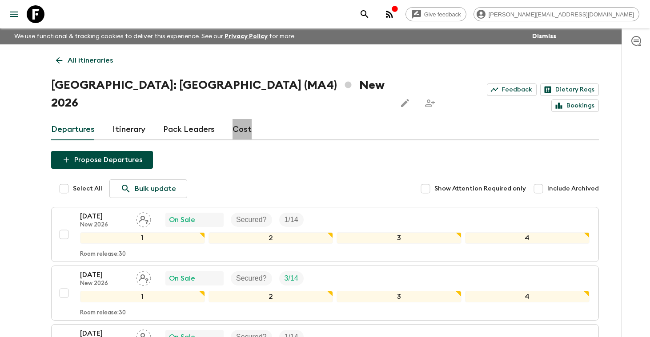
click at [240, 119] on link "Cost" at bounding box center [241, 129] width 19 height 21
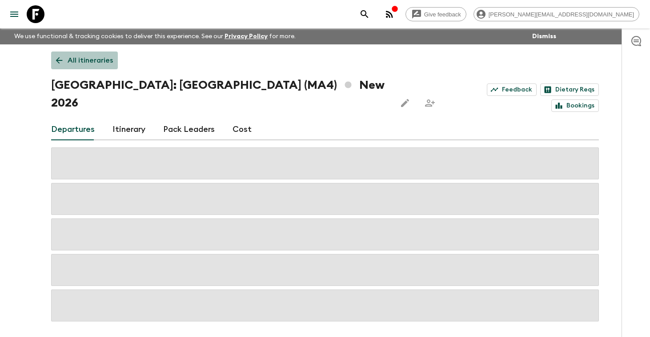
click at [95, 60] on p "All itineraries" at bounding box center [90, 60] width 45 height 11
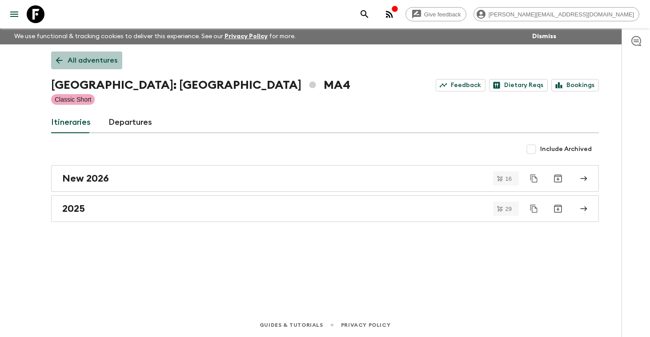
click at [95, 60] on p "All adventures" at bounding box center [93, 60] width 50 height 11
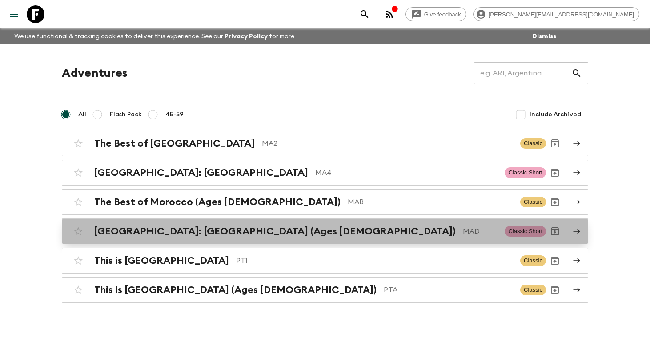
click at [140, 229] on h2 "[GEOGRAPHIC_DATA]: [GEOGRAPHIC_DATA] (Ages [DEMOGRAPHIC_DATA])" at bounding box center [274, 232] width 361 height 12
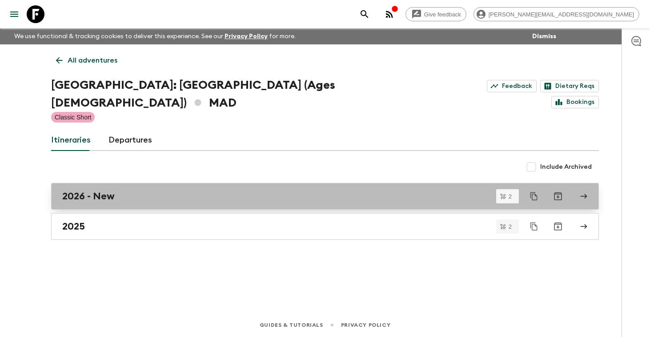
click at [112, 191] on h2 "2026 - New" at bounding box center [88, 197] width 52 height 12
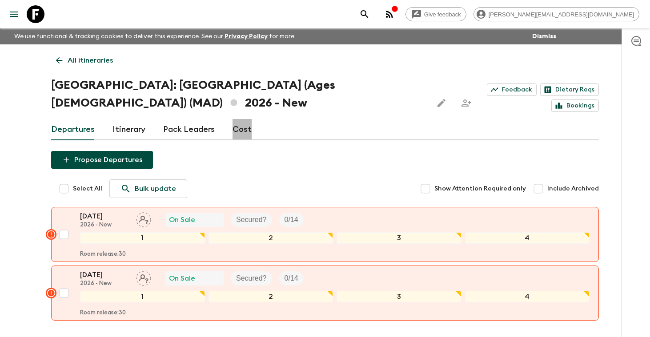
click at [241, 119] on link "Cost" at bounding box center [241, 129] width 19 height 21
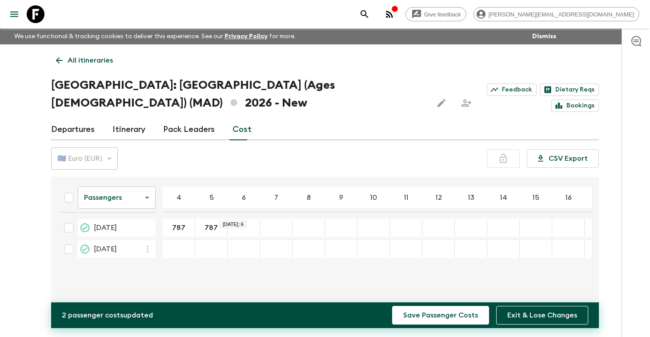
click at [240, 219] on div "03 May 2026; 6" at bounding box center [244, 228] width 32 height 18
click at [188, 223] on input "787" at bounding box center [178, 228] width 28 height 10
click at [220, 223] on input "787" at bounding box center [211, 228] width 28 height 10
click at [248, 219] on div "​" at bounding box center [243, 228] width 28 height 18
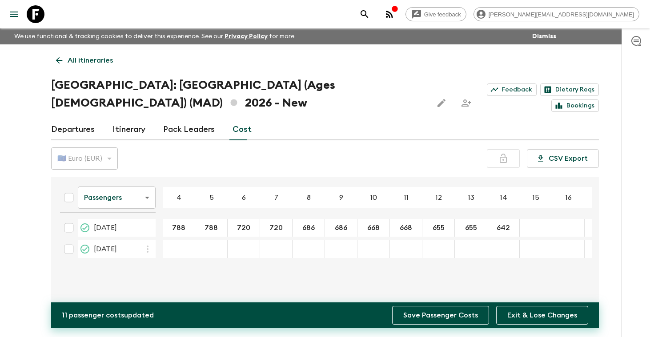
click at [460, 316] on button "Save Passenger Costs" at bounding box center [440, 315] width 97 height 19
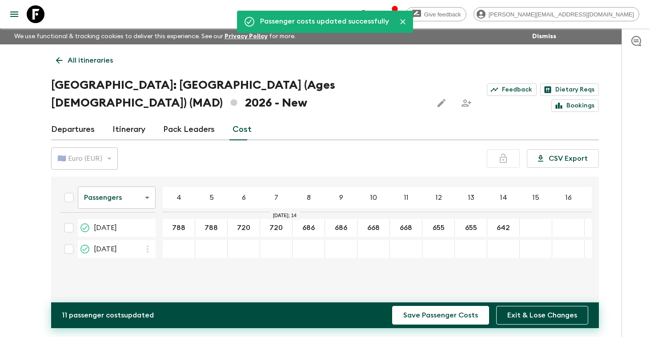
click at [148, 179] on body "Give feedback [PERSON_NAME][EMAIL_ADDRESS][DOMAIN_NAME] We use functional & tra…" at bounding box center [325, 185] width 650 height 371
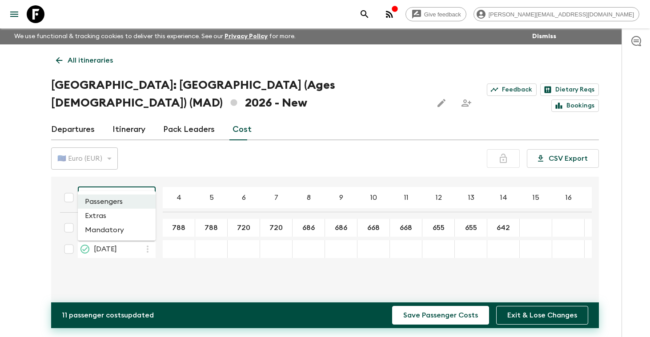
click at [120, 218] on li "Extras" at bounding box center [117, 216] width 78 height 14
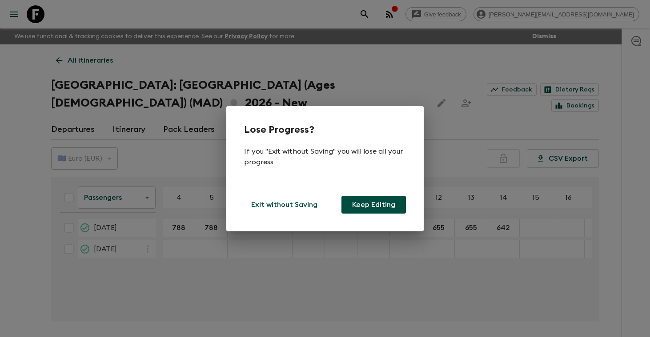
click at [362, 204] on button "Keep Editing" at bounding box center [373, 205] width 64 height 18
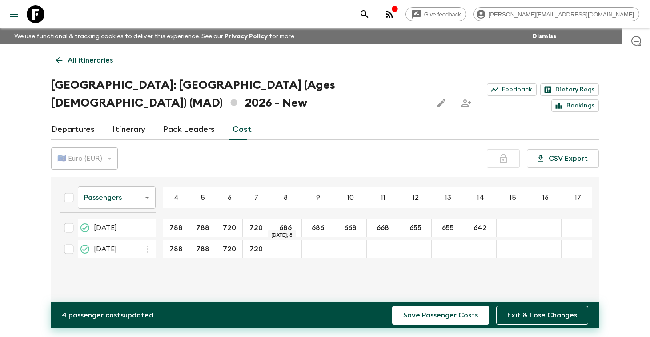
click at [288, 240] on div "23 Nov 2026; 8" at bounding box center [285, 249] width 32 height 18
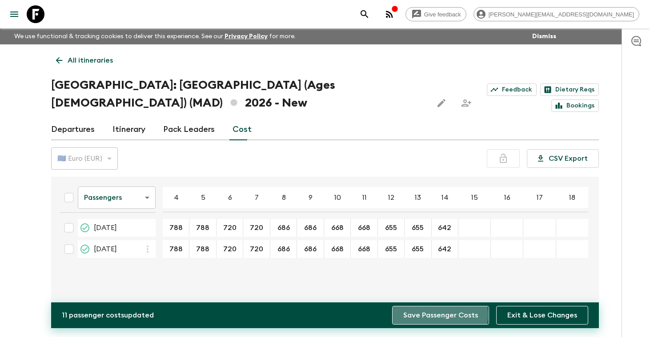
click at [442, 315] on button "Save Passenger Costs" at bounding box center [440, 315] width 97 height 19
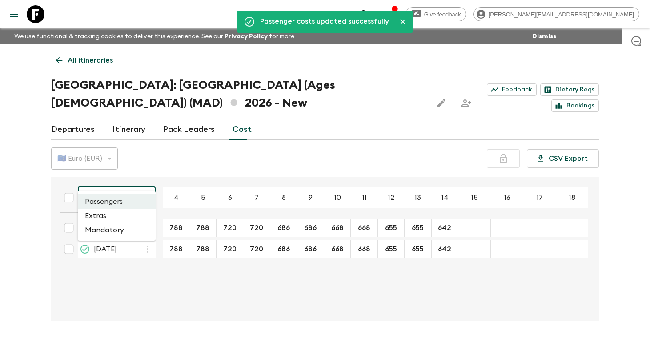
click at [150, 181] on body "Give feedback [PERSON_NAME][EMAIL_ADDRESS][DOMAIN_NAME] We use functional & tra…" at bounding box center [325, 185] width 650 height 371
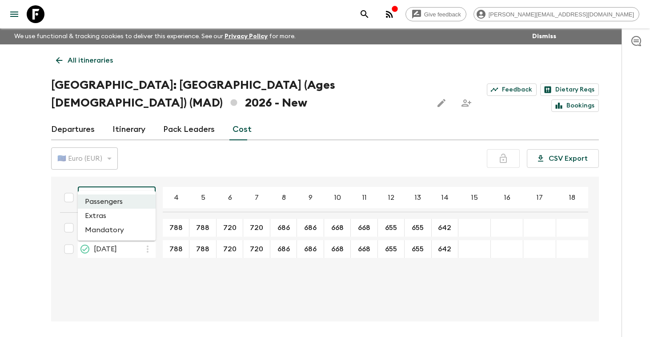
click at [123, 217] on li "Extras" at bounding box center [117, 216] width 78 height 14
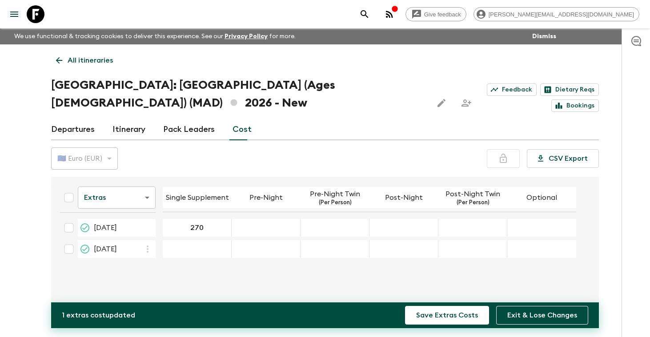
click at [204, 240] on div "23 Nov 2026; Single Supplement" at bounding box center [197, 249] width 69 height 18
click at [401, 240] on div "23 Nov 2026; Post-Night" at bounding box center [403, 249] width 69 height 18
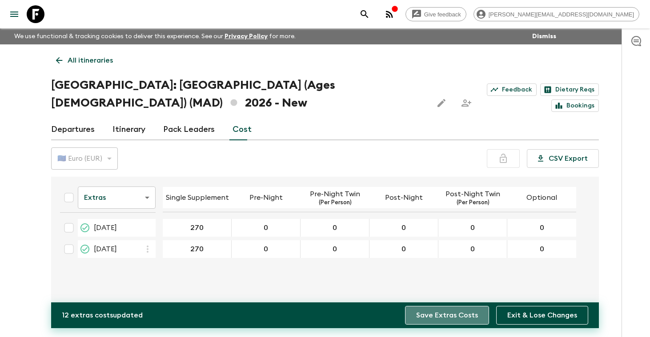
click at [462, 316] on button "Save Extras Costs" at bounding box center [447, 315] width 84 height 19
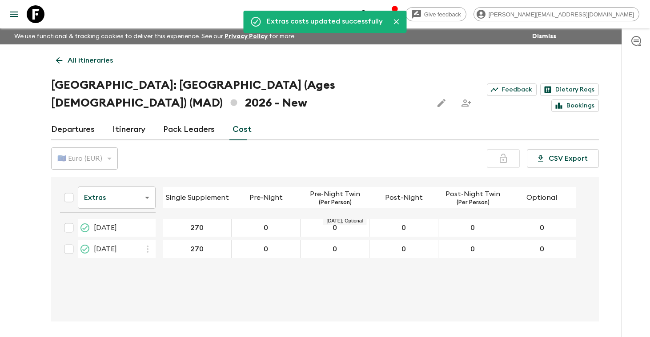
click at [149, 183] on body "Give feedback [PERSON_NAME][EMAIL_ADDRESS][DOMAIN_NAME] We use functional & tra…" at bounding box center [325, 185] width 650 height 371
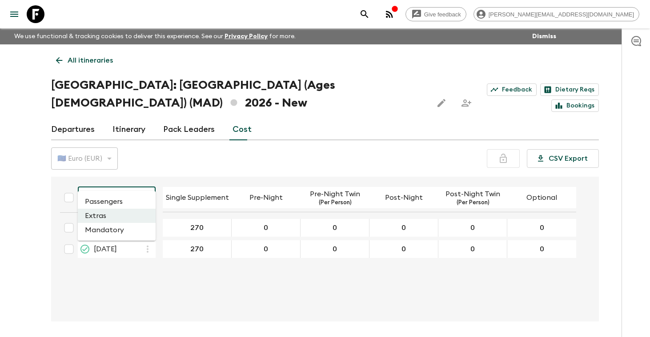
click at [123, 234] on li "Mandatory" at bounding box center [117, 230] width 78 height 14
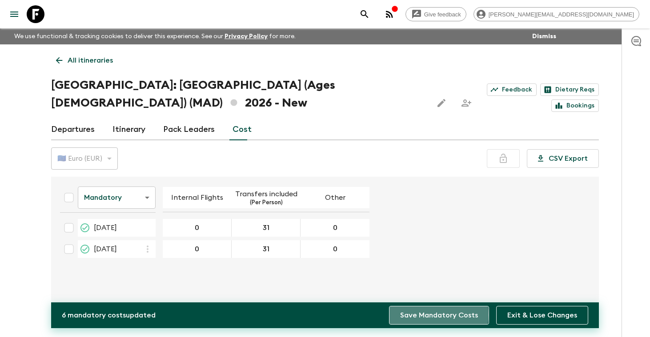
click at [438, 315] on button "Save Mandatory Costs" at bounding box center [439, 315] width 100 height 19
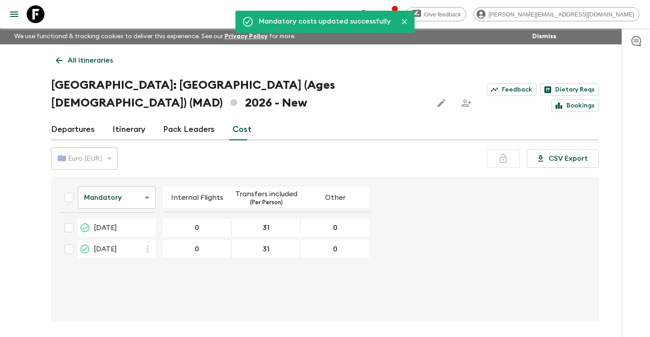
click at [96, 59] on p "All itineraries" at bounding box center [90, 60] width 45 height 11
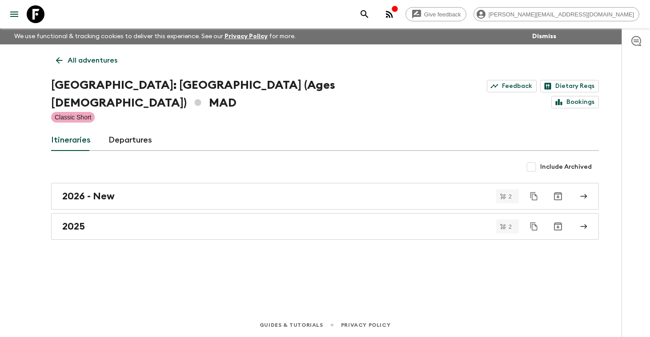
click at [96, 59] on p "All adventures" at bounding box center [93, 60] width 50 height 11
